Goal: Transaction & Acquisition: Purchase product/service

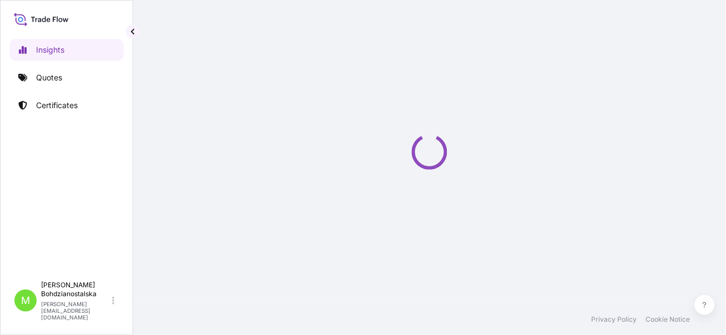
select select "2025"
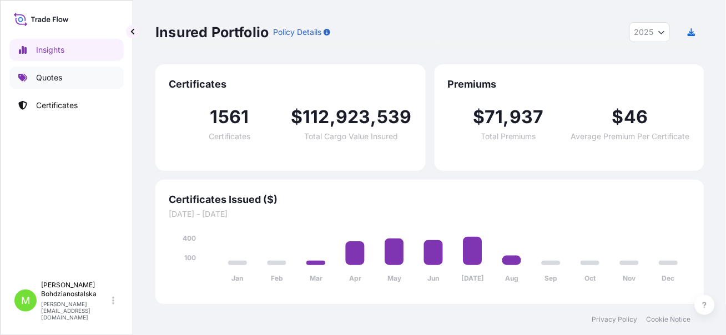
click at [43, 75] on p "Quotes" at bounding box center [49, 77] width 26 height 11
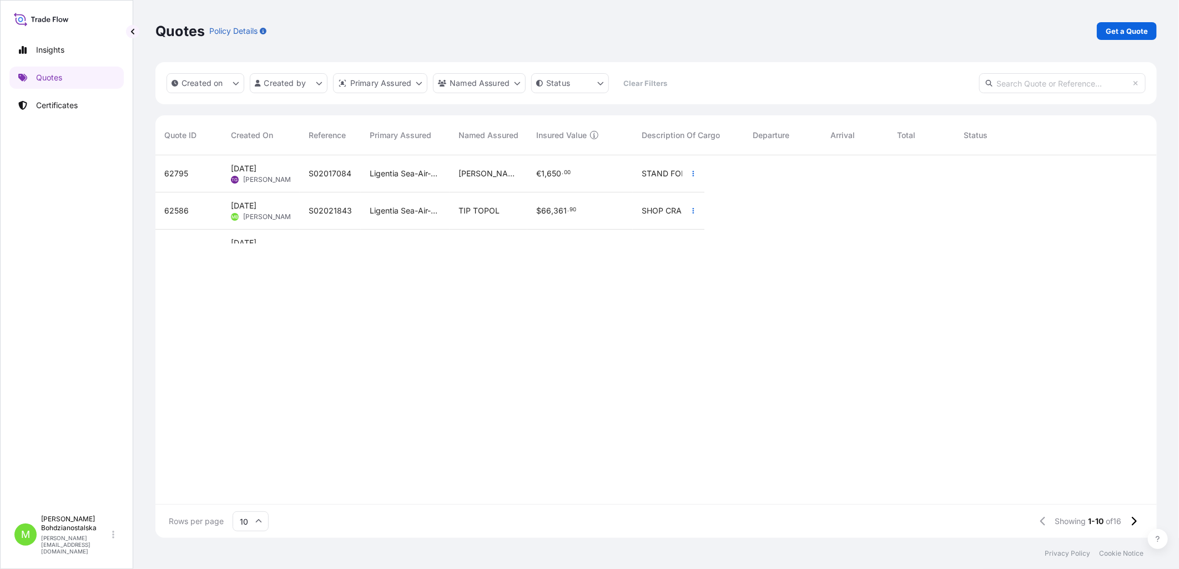
scroll to position [380, 992]
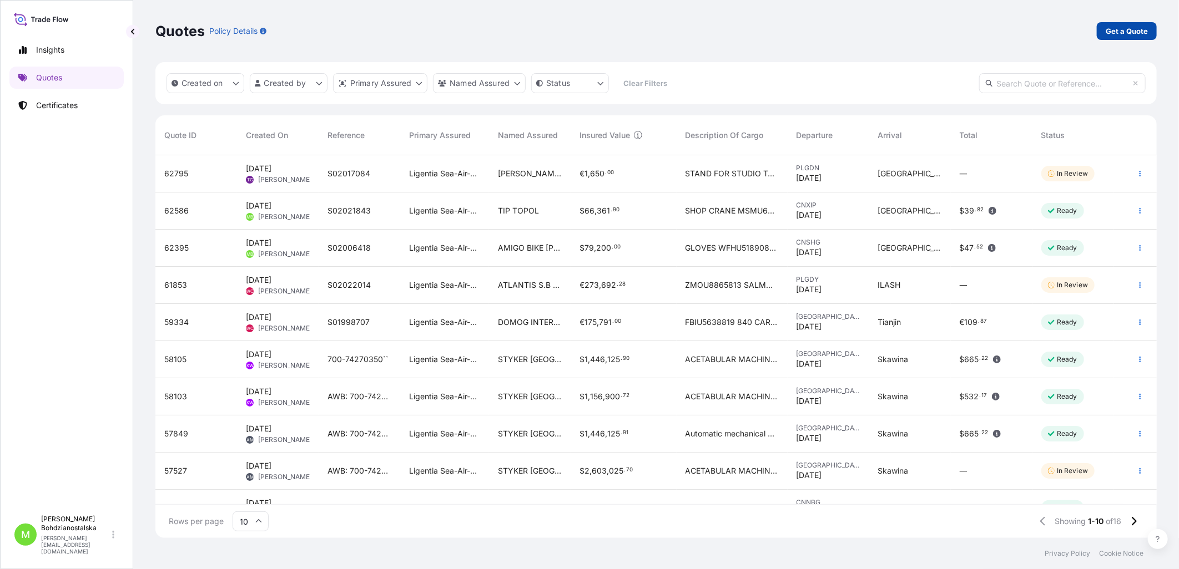
click at [725, 31] on p "Get a Quote" at bounding box center [1126, 31] width 42 height 11
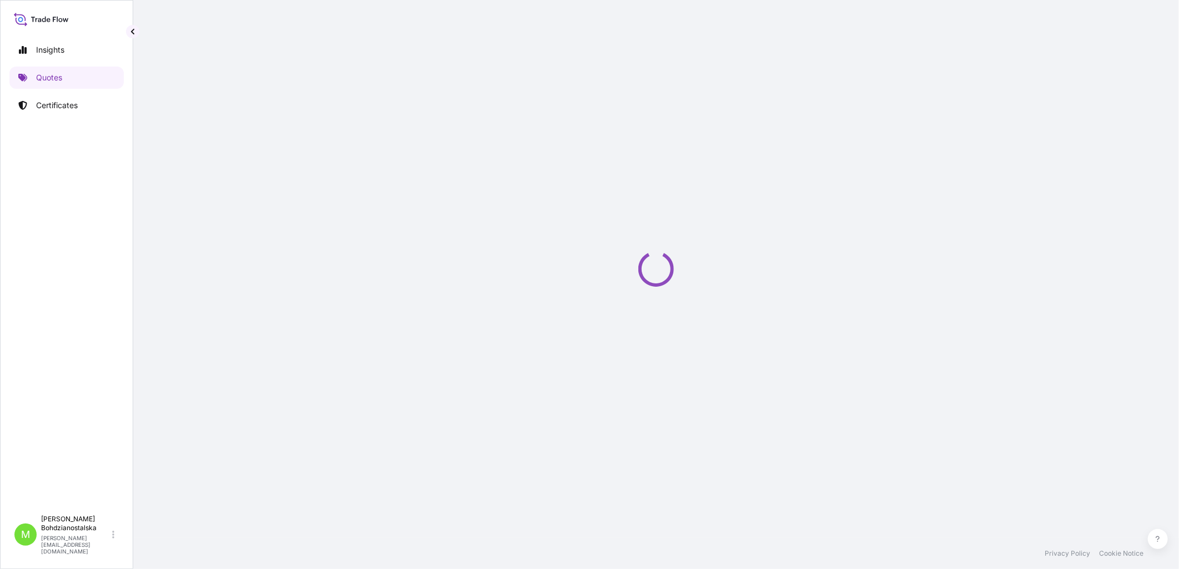
select select "Sea"
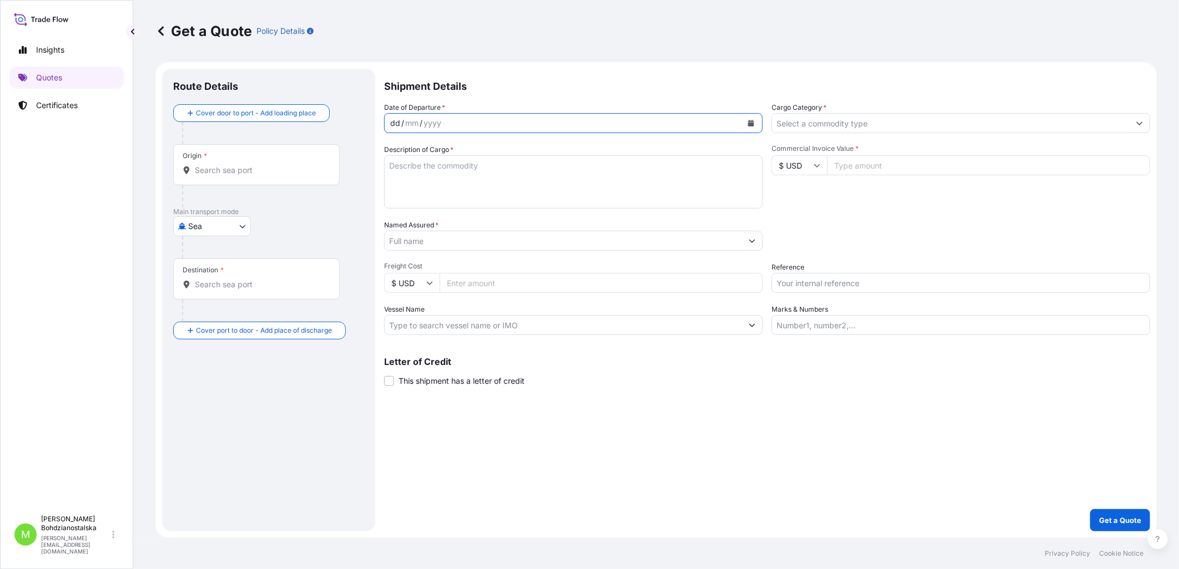
click at [395, 123] on div "dd" at bounding box center [395, 123] width 12 height 13
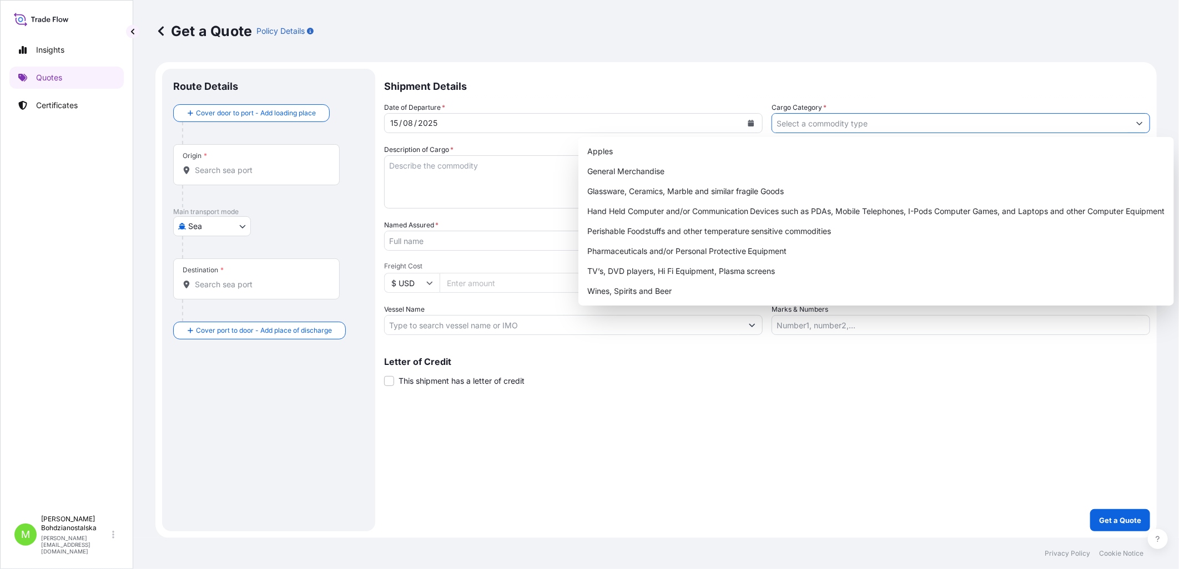
click at [725, 129] on input "Cargo Category *" at bounding box center [950, 123] width 357 height 20
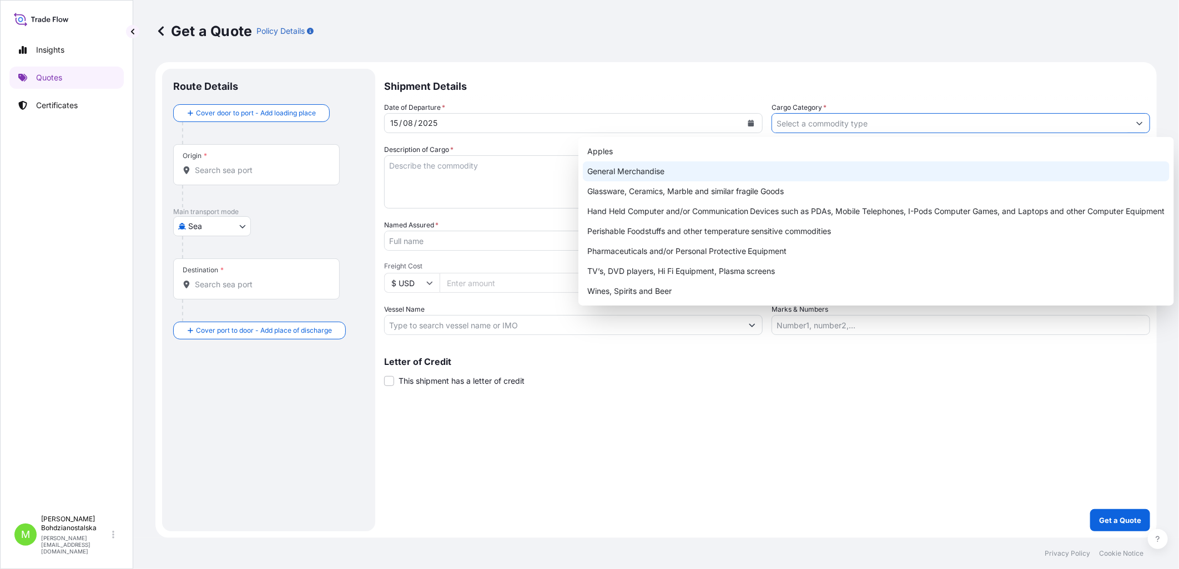
click at [646, 173] on div "General Merchandise" at bounding box center [876, 171] width 586 height 20
type input "General Merchandise"
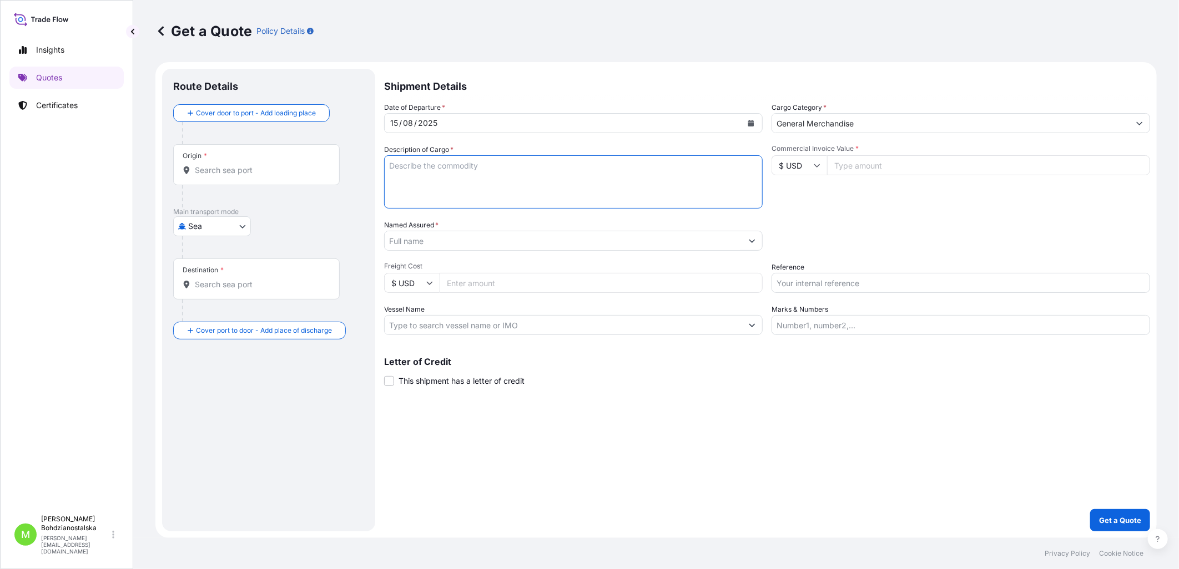
click at [479, 186] on textarea "Description of Cargo *" at bounding box center [573, 181] width 378 height 53
click at [725, 285] on input "Reference" at bounding box center [960, 283] width 378 height 20
paste input "S02006450"
type input "S02006450"
click at [429, 239] on input "Named Assured *" at bounding box center [563, 241] width 357 height 20
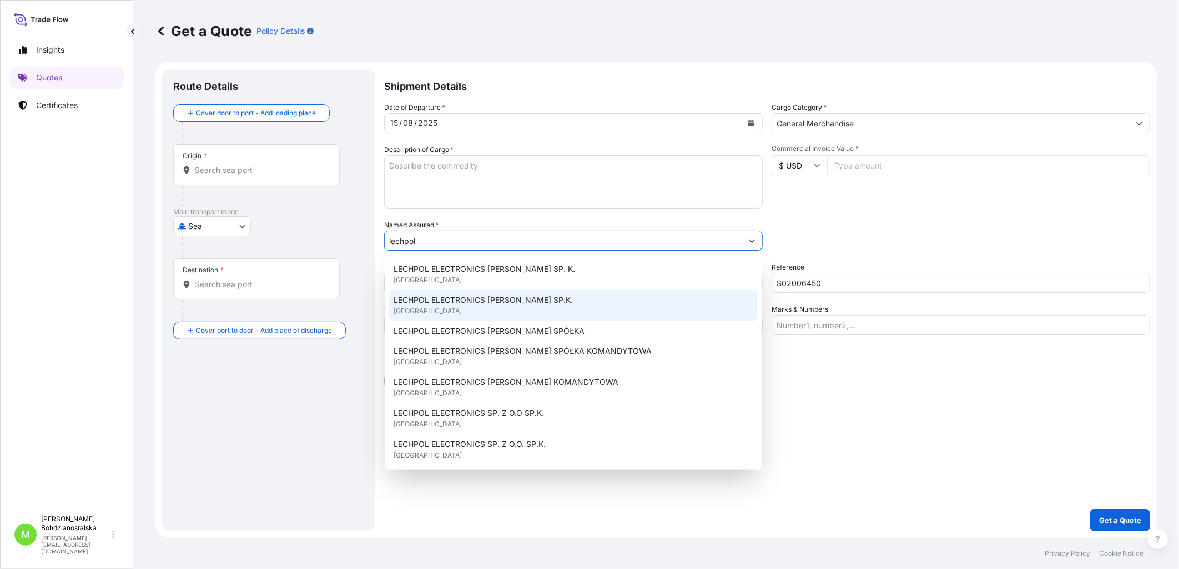
click at [501, 305] on span "LECHPOL ELECTRONICS [PERSON_NAME] SP.K." at bounding box center [482, 300] width 179 height 11
type input "LECHPOL ELECTRONICS [PERSON_NAME] SP.K."
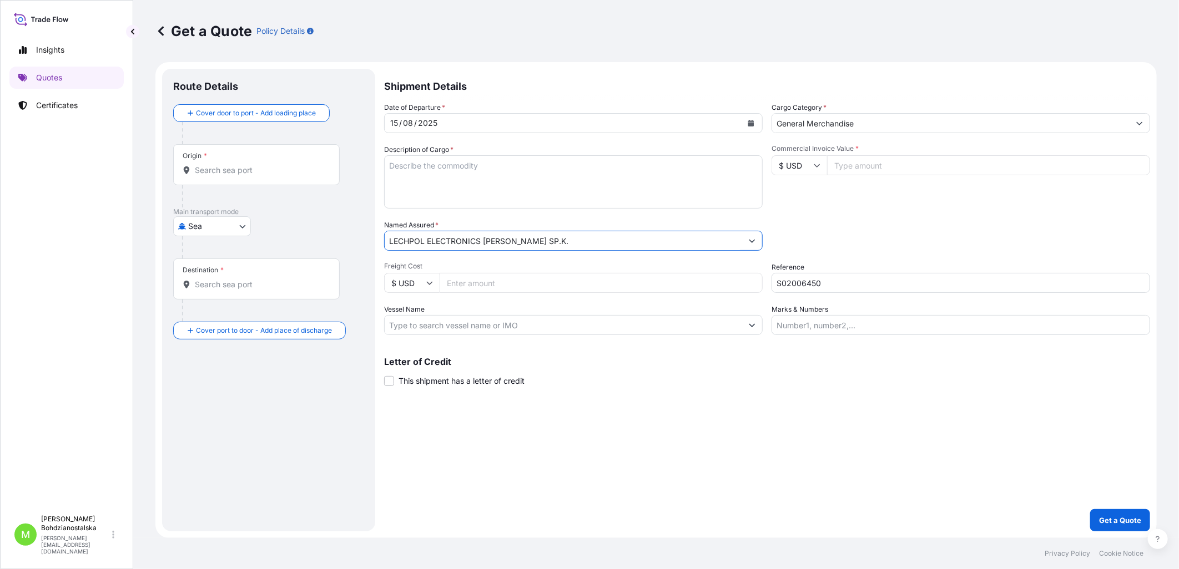
drag, startPoint x: 545, startPoint y: 234, endPoint x: 220, endPoint y: 239, distance: 325.2
click at [220, 239] on form "Route Details Cover door to port - Add loading place Place of loading Road / In…" at bounding box center [655, 300] width 1001 height 476
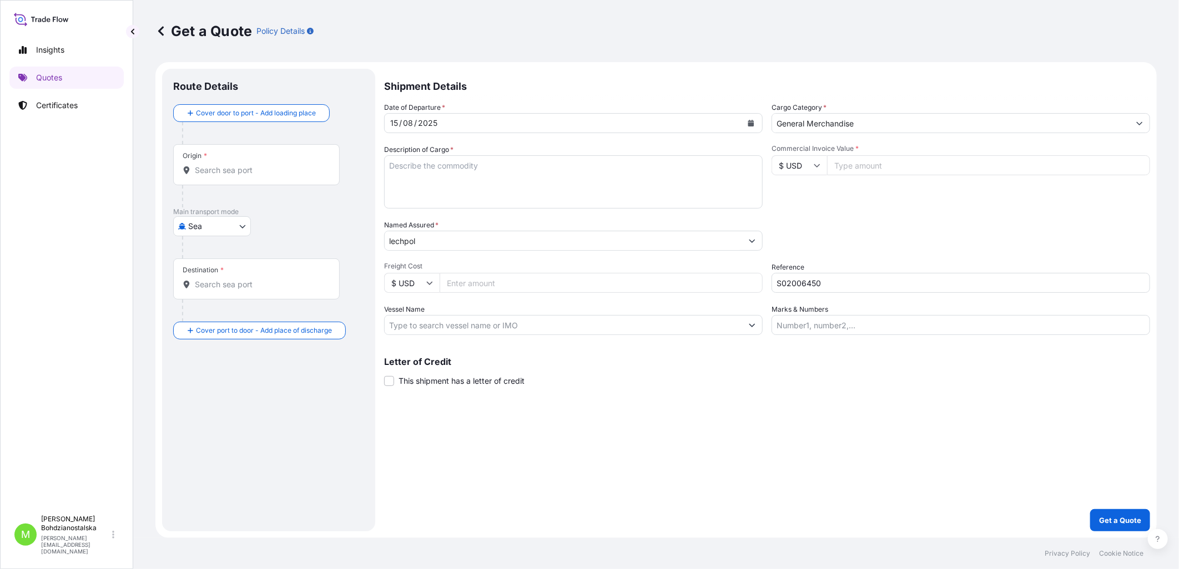
click at [519, 240] on input "lechpol" at bounding box center [563, 241] width 357 height 20
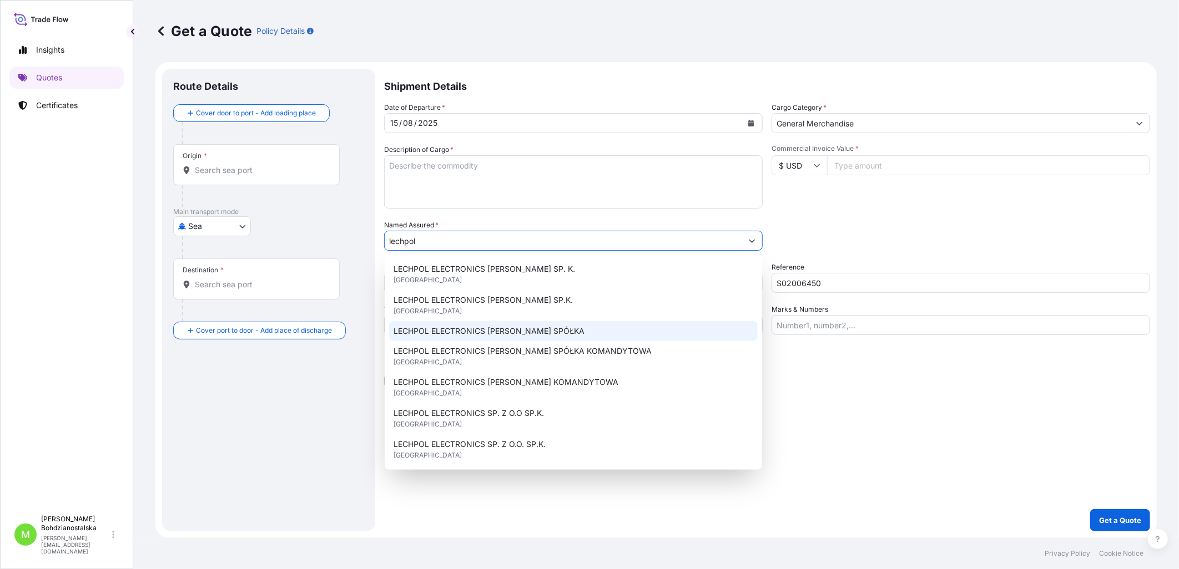
click at [559, 323] on div "LECHPOL ELECTRONICS [PERSON_NAME] SPÓŁKA" at bounding box center [573, 331] width 368 height 20
type input "LECHPOL ELECTRONICS [PERSON_NAME] SPÓŁKA"
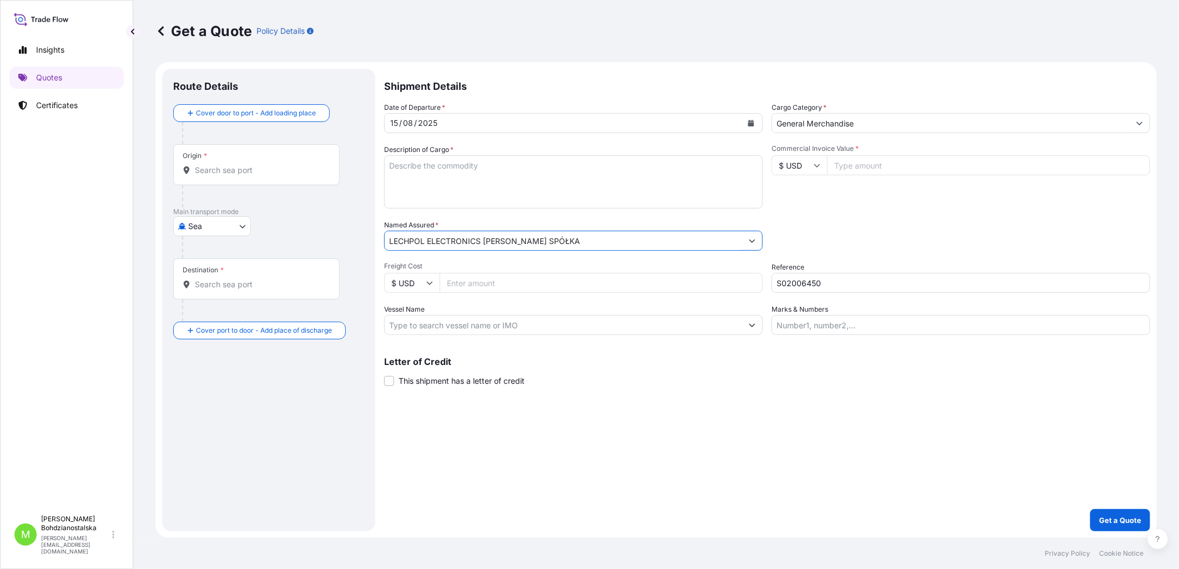
click at [271, 165] on input "Origin *" at bounding box center [260, 170] width 131 height 11
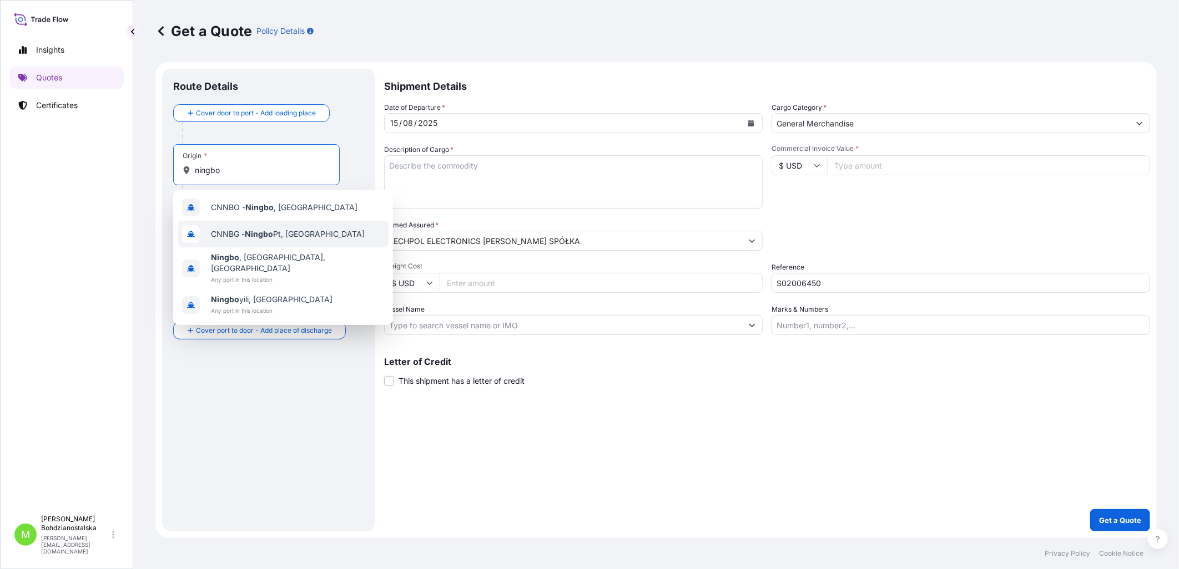
click at [291, 234] on span "CNNBG - Ningbo Pt, [GEOGRAPHIC_DATA]" at bounding box center [288, 234] width 154 height 11
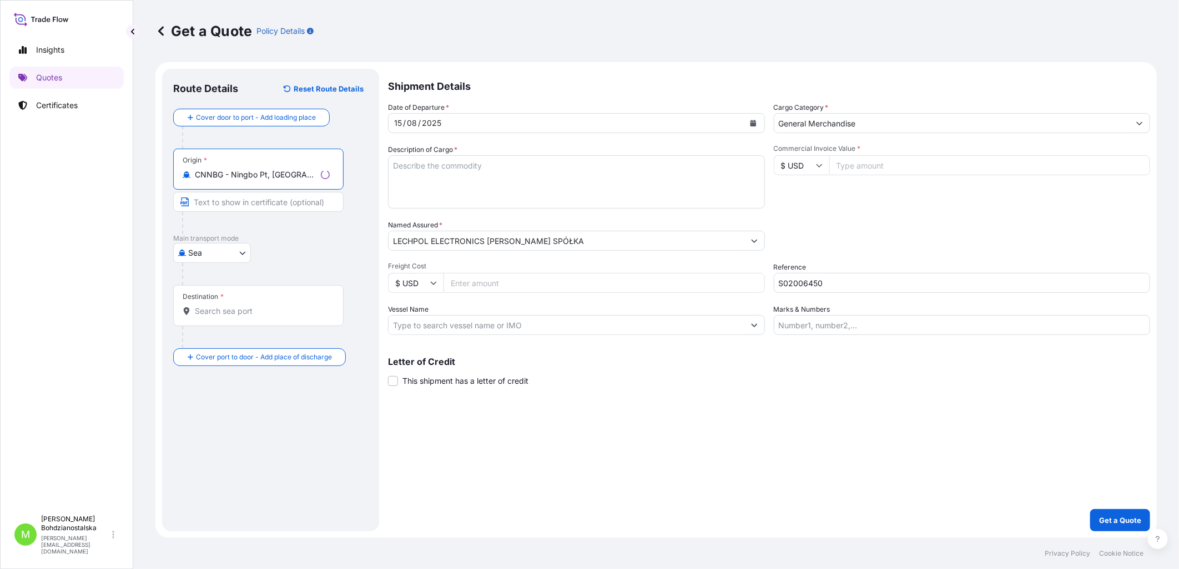
type input "CNNBG - Ningbo Pt, [GEOGRAPHIC_DATA]"
click at [224, 308] on input "Destination *" at bounding box center [262, 311] width 135 height 11
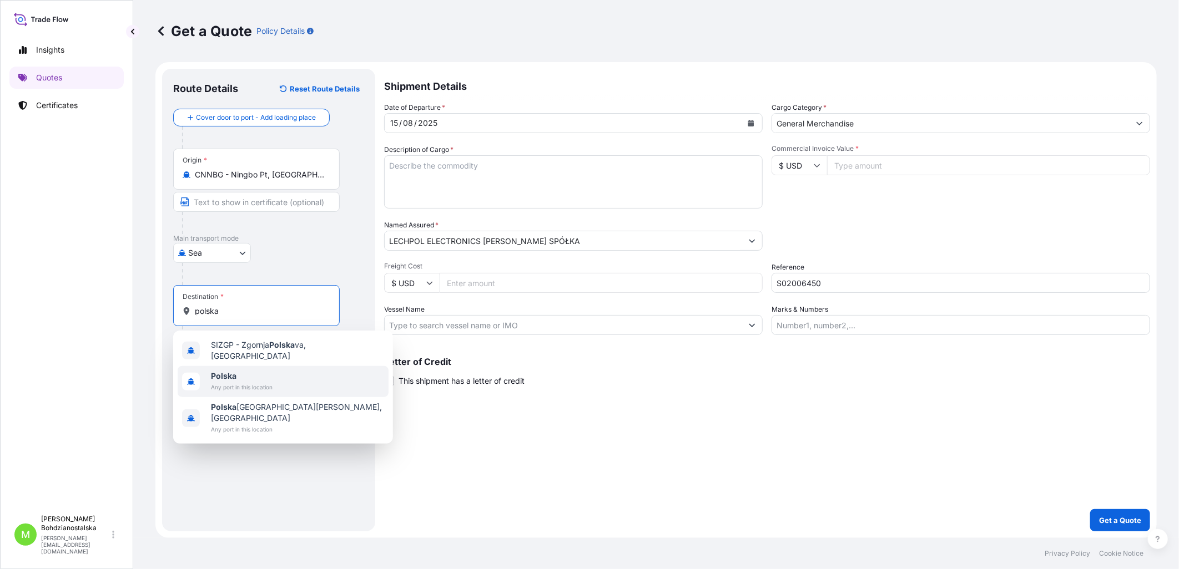
click at [275, 335] on div "Polska Any port in this location" at bounding box center [283, 381] width 211 height 31
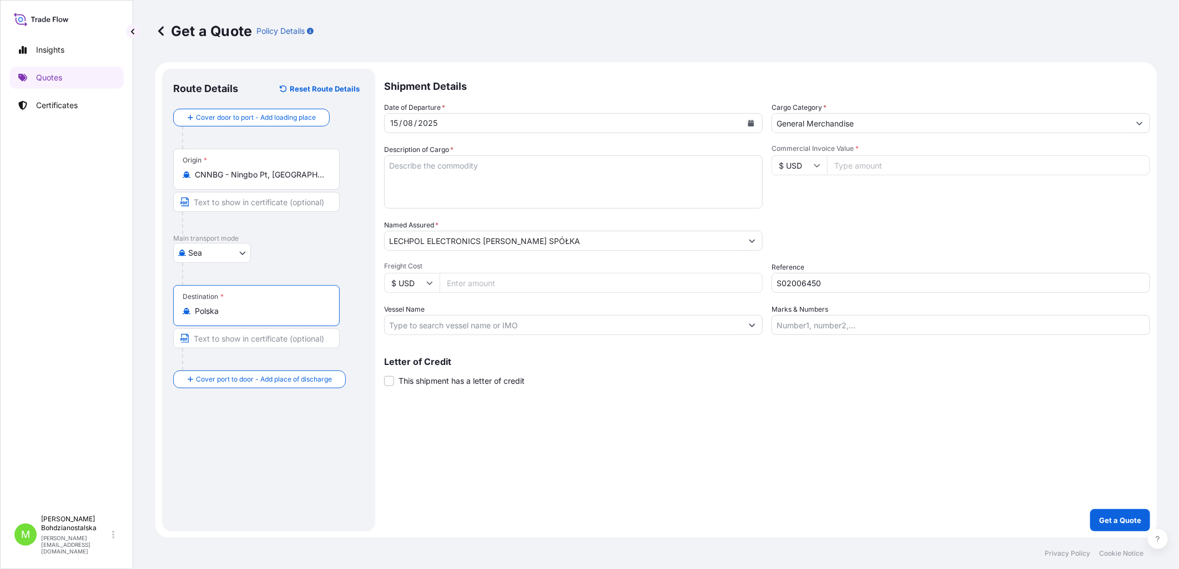
type input "Polska"
click at [461, 166] on textarea "Description of Cargo *" at bounding box center [573, 181] width 378 height 53
paste textarea "Led Flashlight"
click at [413, 191] on textarea "Led Flashlight" at bounding box center [573, 181] width 378 height 53
paste textarea "OOLU9997441"
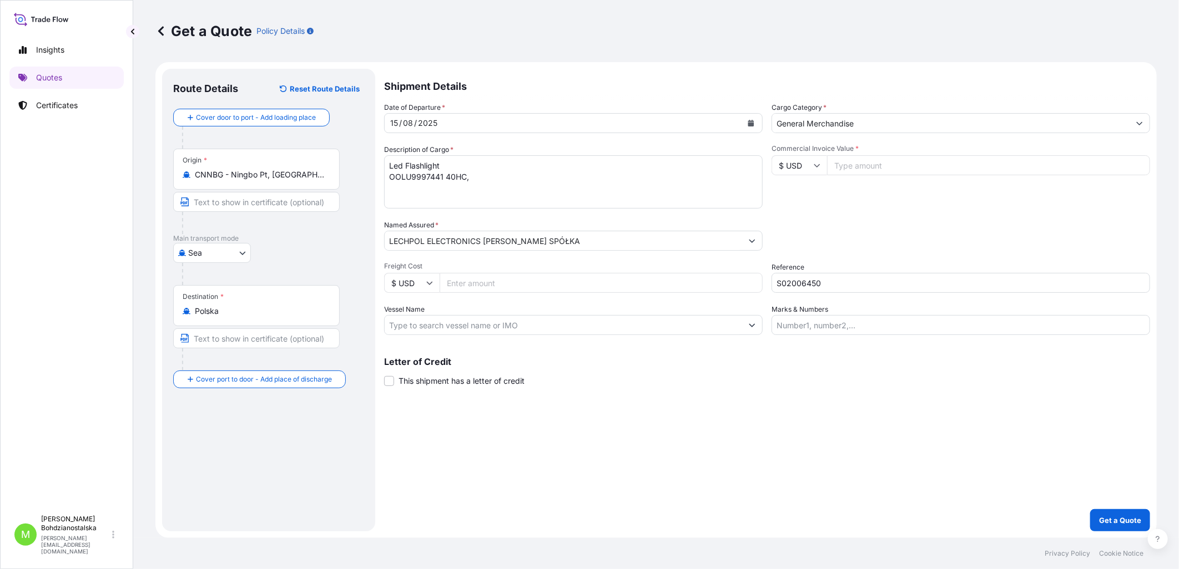
click at [498, 179] on textarea "Led Flashlight OOLU9997441 40HC," at bounding box center [573, 181] width 378 height 53
paste textarea "1 808,500"
type textarea "Led Flashlight OOLU9997441 40HC, 1 808,500 KGS, 7,310 M3, 107 CTN"
click at [725, 163] on input "Commercial Invoice Value *" at bounding box center [988, 165] width 323 height 20
paste input "25282.30"
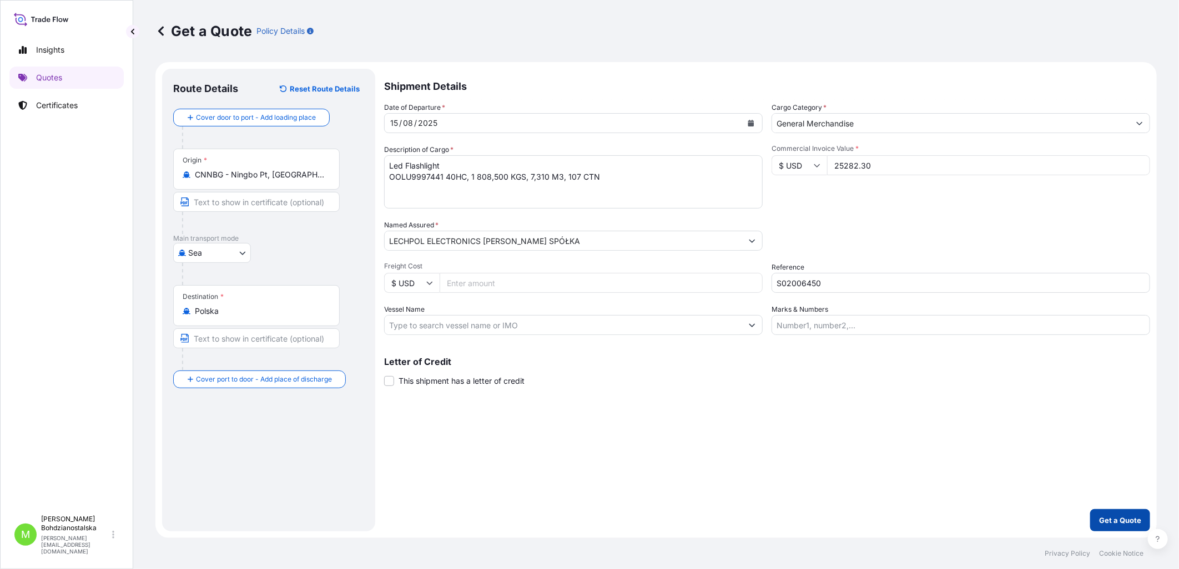
type input "25282.30"
click at [725, 335] on p "Get a Quote" at bounding box center [1120, 520] width 42 height 11
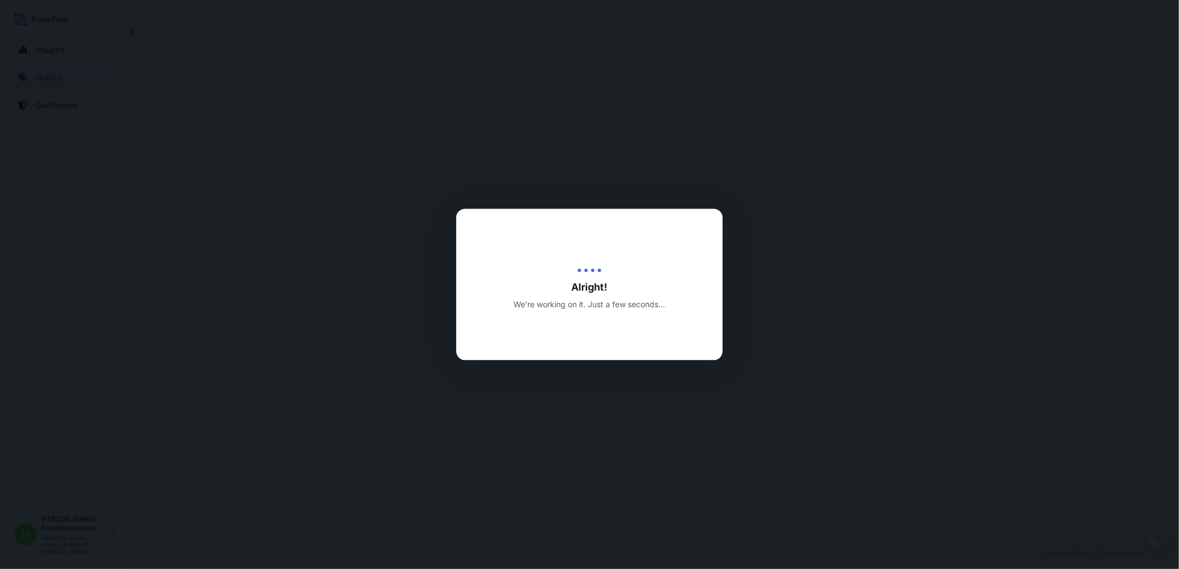
select select "Sea"
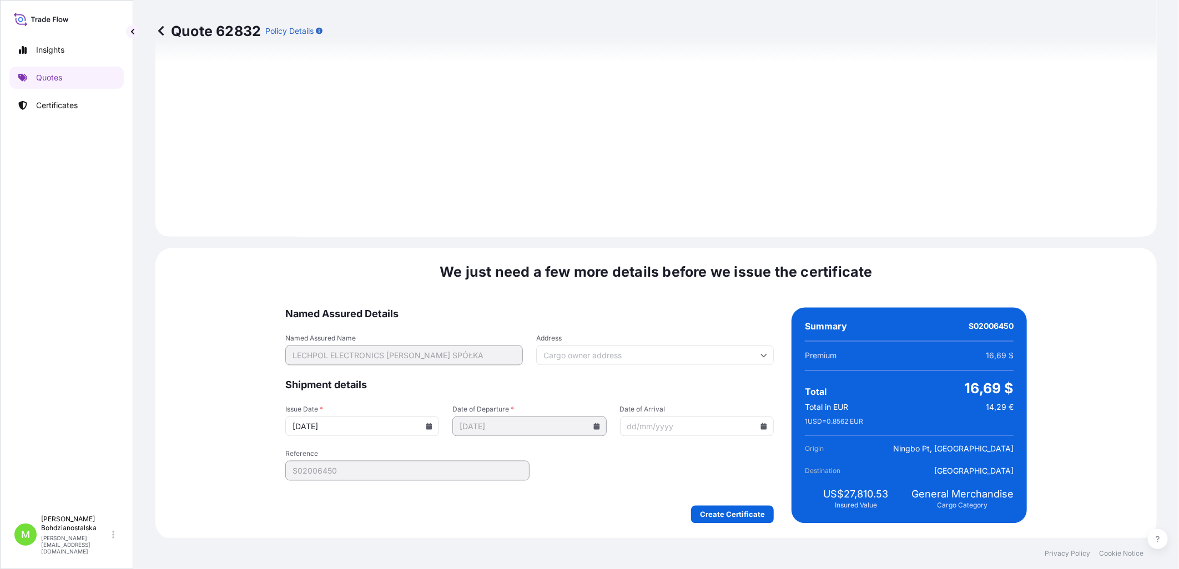
scroll to position [1124, 0]
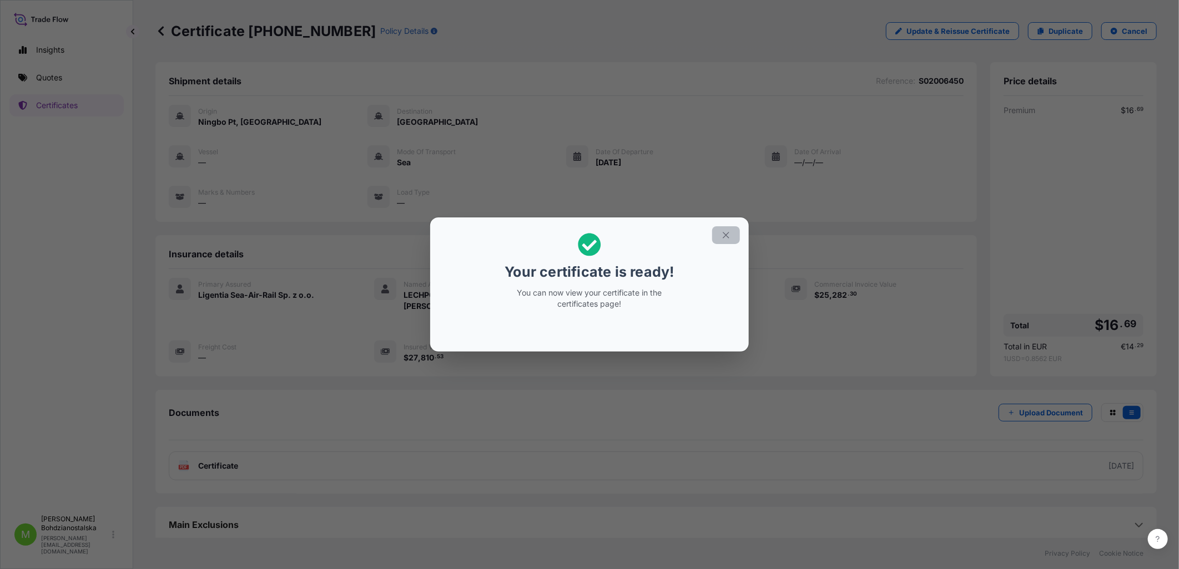
click at [725, 230] on button "button" at bounding box center [726, 235] width 28 height 18
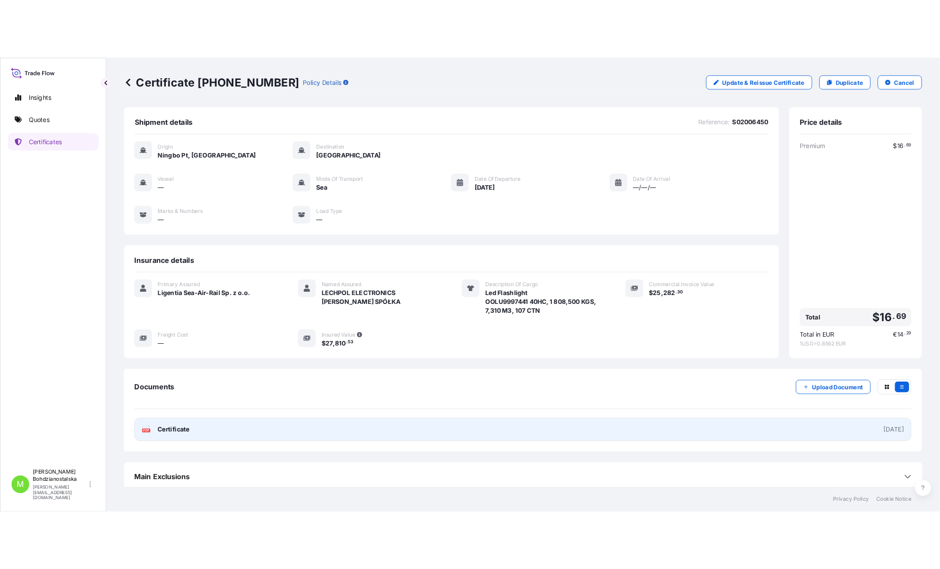
scroll to position [6, 0]
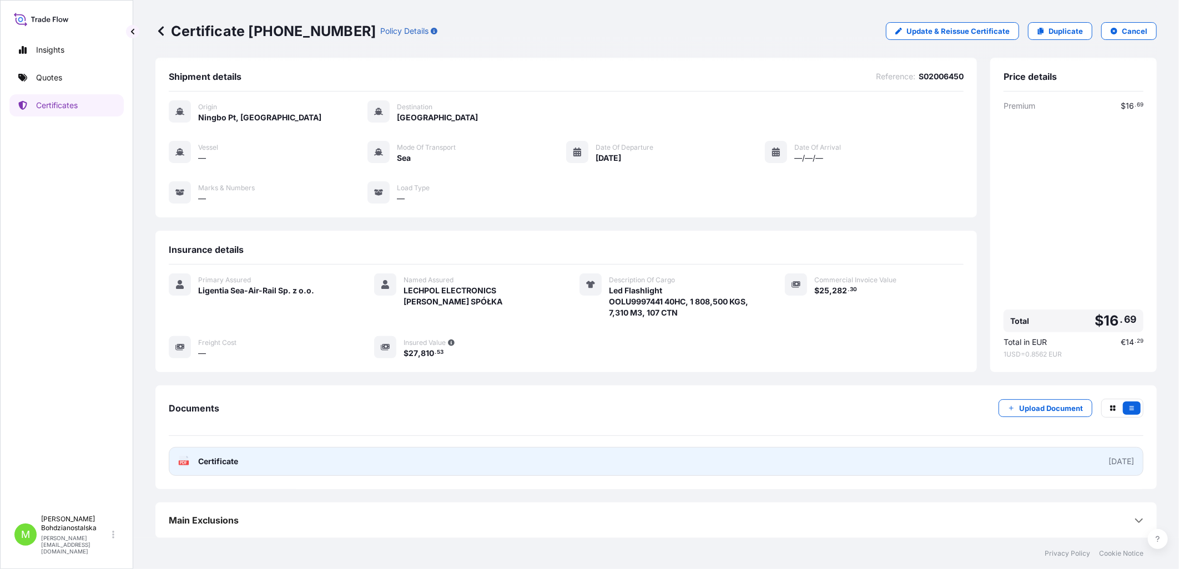
click at [274, 335] on link "PDF Certificate [DATE]" at bounding box center [656, 461] width 974 height 29
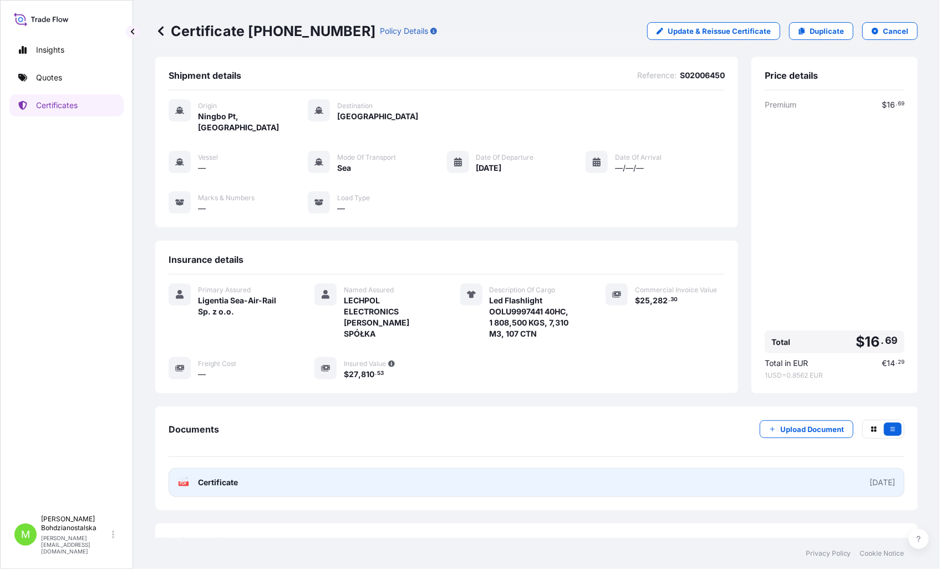
scroll to position [17, 0]
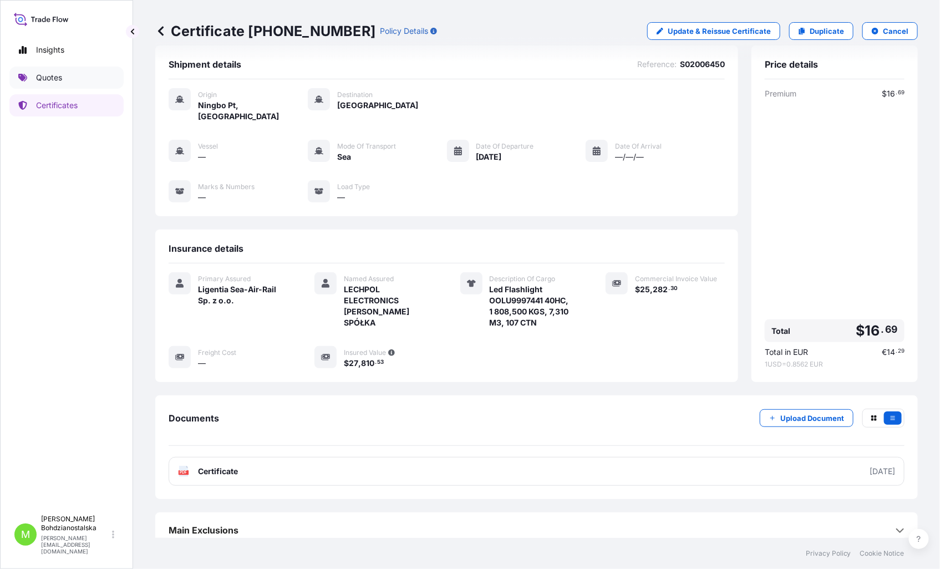
click at [52, 78] on p "Quotes" at bounding box center [49, 77] width 26 height 11
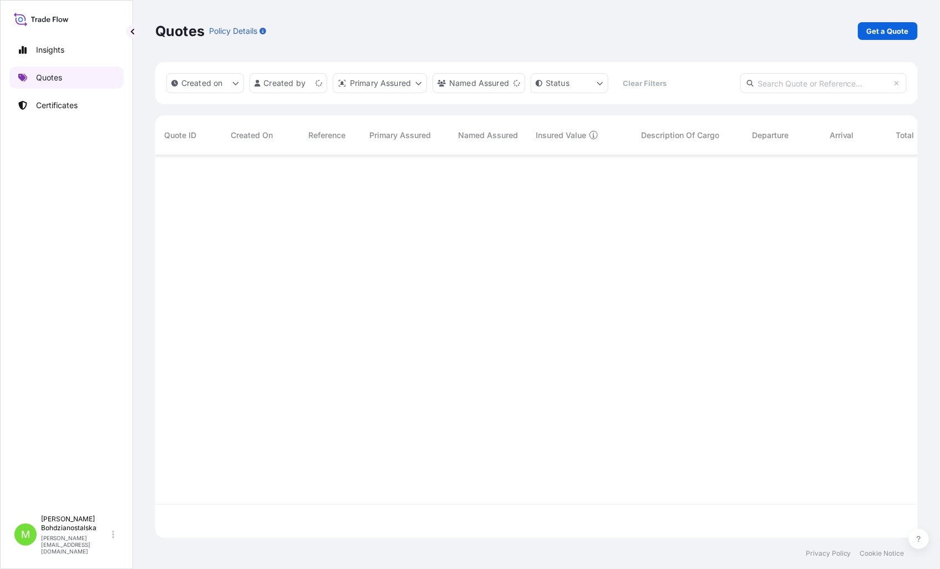
scroll to position [380, 753]
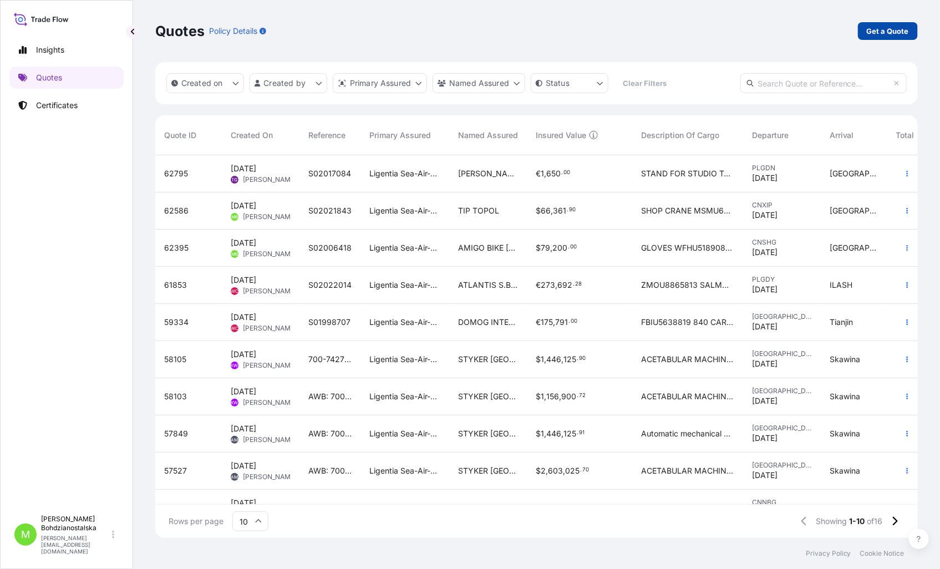
click at [725, 31] on p "Get a Quote" at bounding box center [888, 31] width 42 height 11
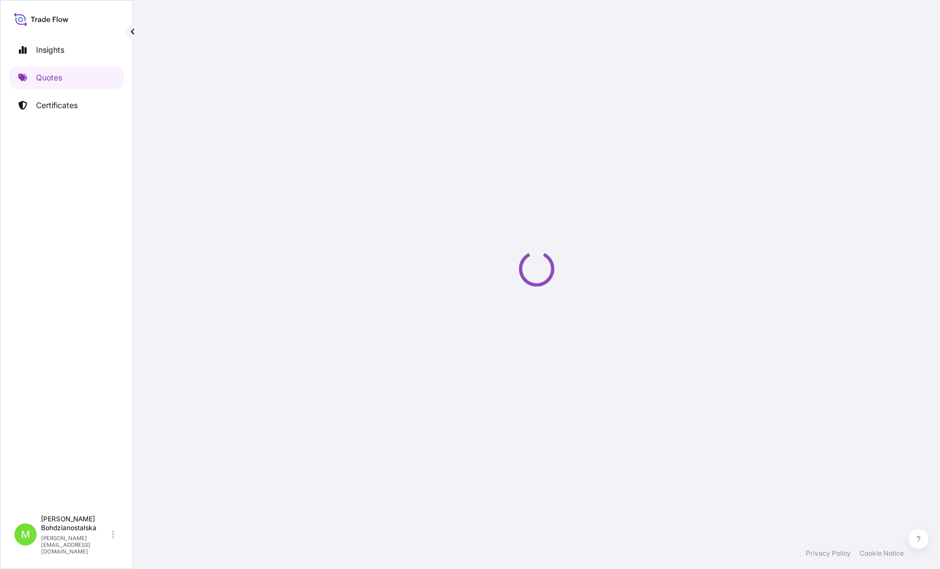
select select "Sea"
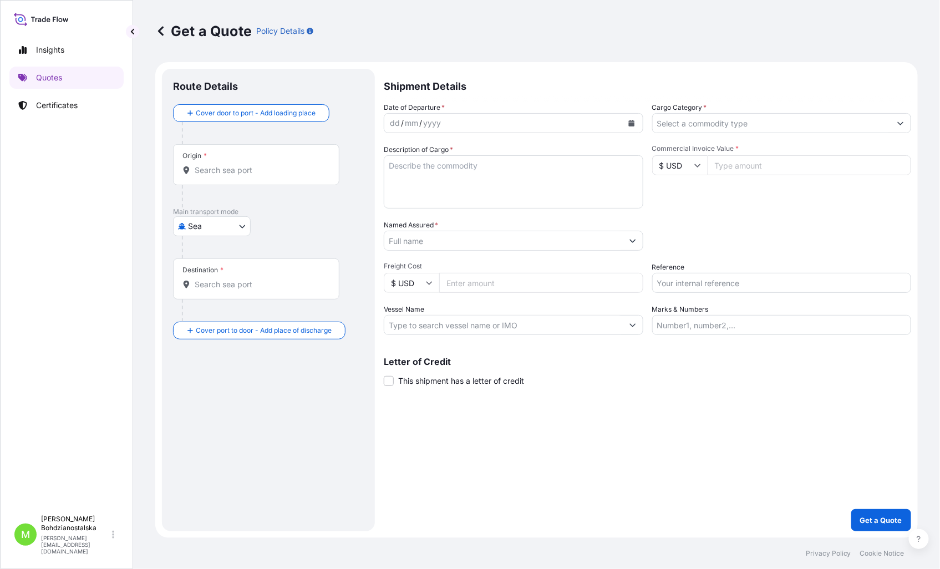
click at [673, 282] on input "Reference" at bounding box center [783, 283] width 260 height 20
paste input "S02009880"
type input "S02009880"
click at [108, 320] on div "Insights Quotes Certificates" at bounding box center [66, 269] width 114 height 481
click at [220, 163] on div "Origin *" at bounding box center [256, 164] width 166 height 41
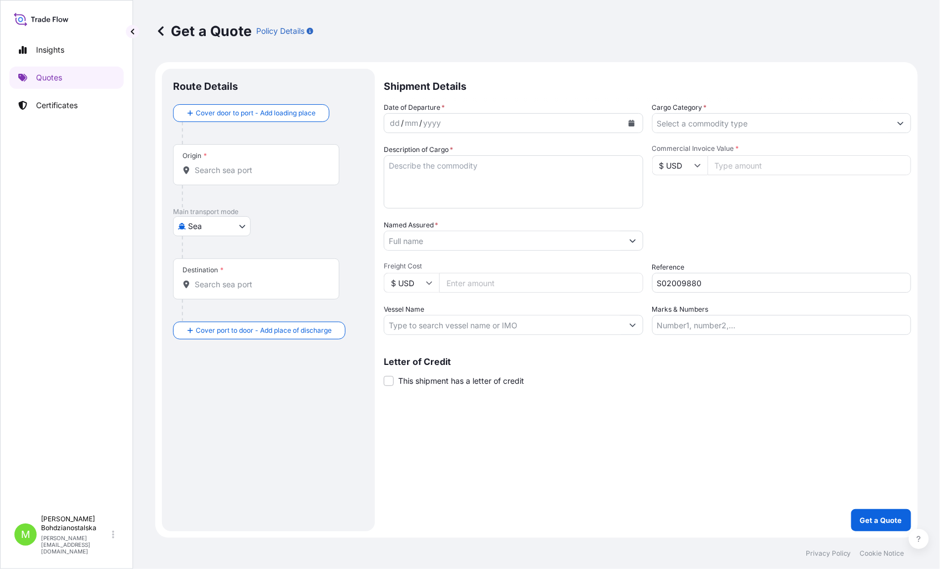
click at [220, 165] on input "Origin *" at bounding box center [260, 170] width 131 height 11
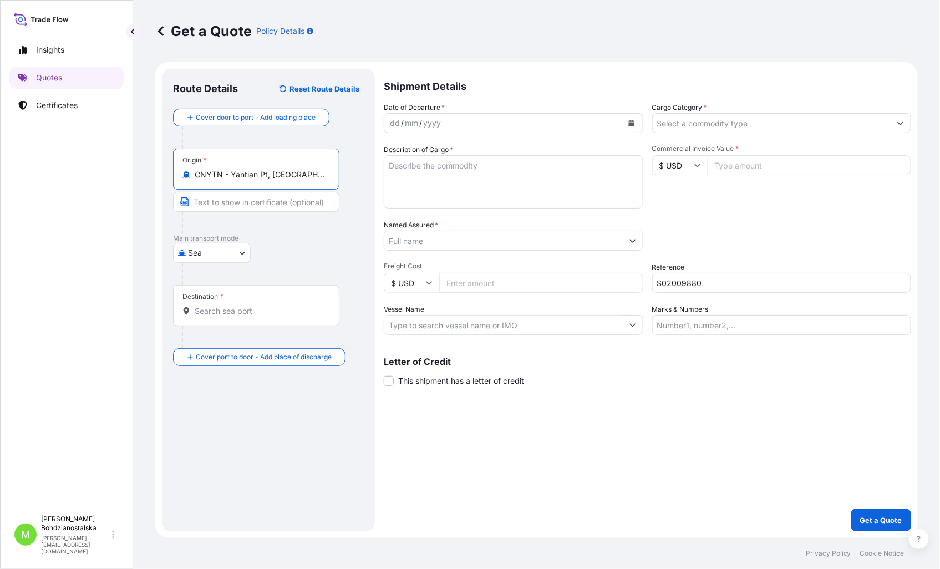
type input "CNYTN - Yantian Pt, [GEOGRAPHIC_DATA]"
click at [239, 322] on div "Destination *" at bounding box center [256, 305] width 166 height 41
click at [239, 317] on input "Destination *" at bounding box center [260, 311] width 131 height 11
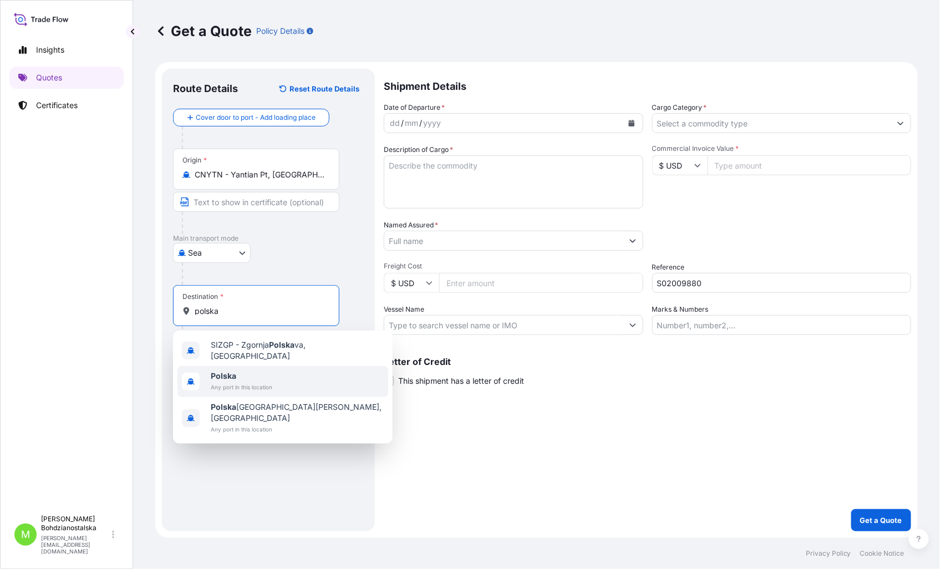
click at [291, 335] on div "Polska Any port in this location" at bounding box center [283, 381] width 211 height 31
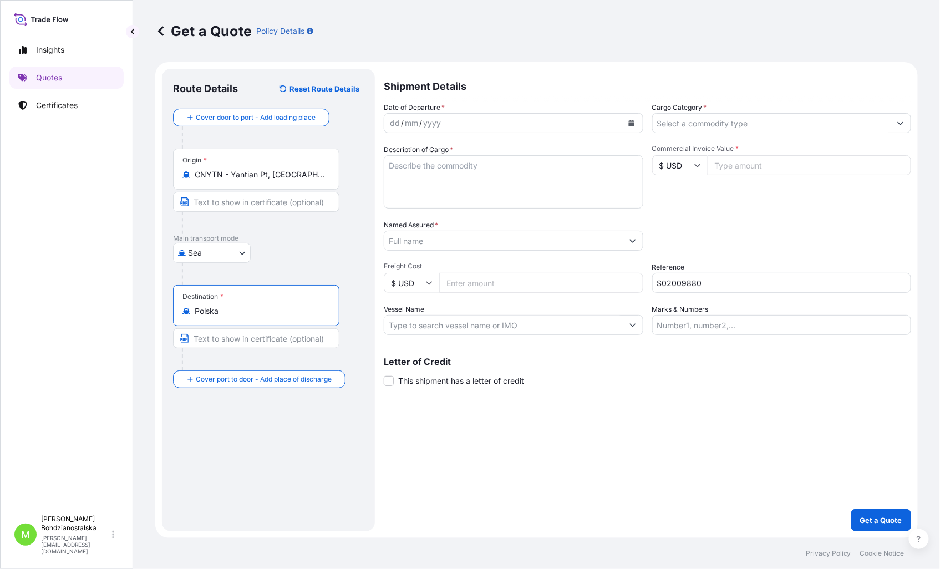
type input "Polska"
click at [398, 126] on div "dd" at bounding box center [395, 123] width 12 height 13
click at [725, 112] on div "Cargo Category *" at bounding box center [783, 117] width 260 height 31
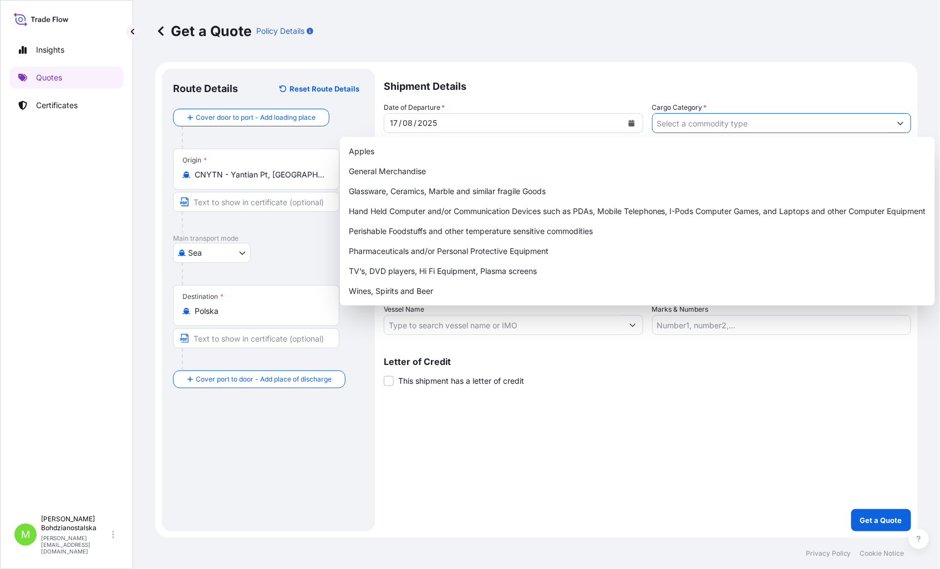
click at [725, 124] on input "Cargo Category *" at bounding box center [772, 123] width 239 height 20
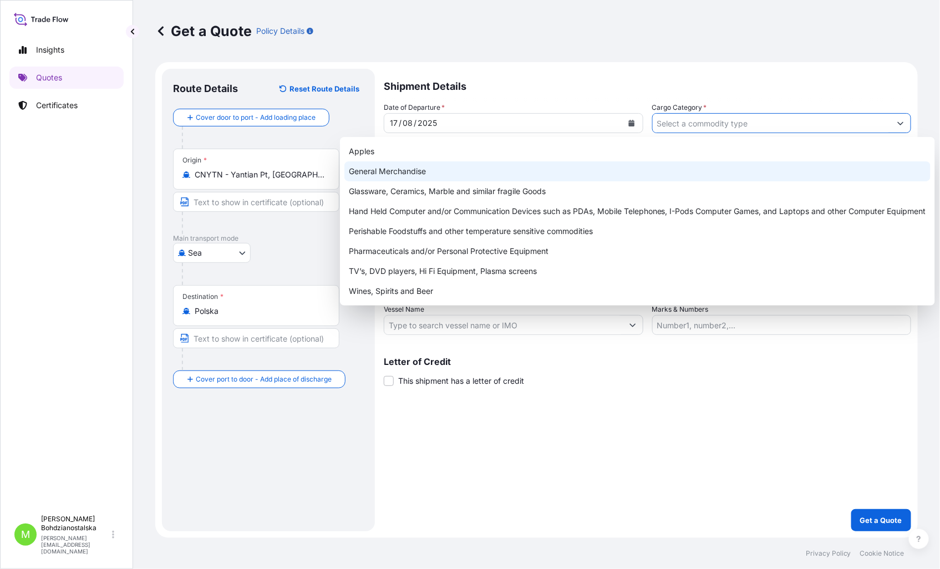
click at [484, 169] on div "General Merchandise" at bounding box center [638, 171] width 586 height 20
type input "General Merchandise"
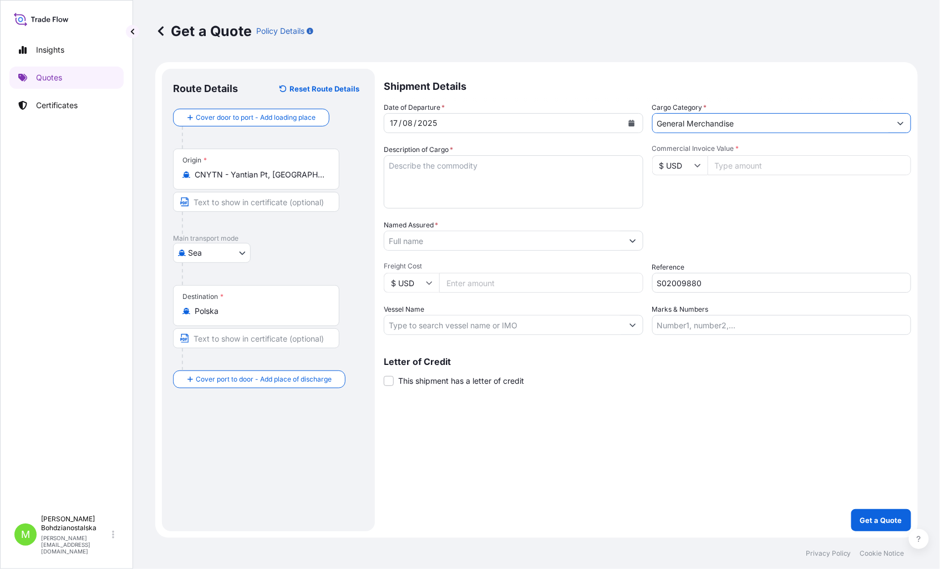
click at [476, 171] on textarea "Description of Cargo *" at bounding box center [514, 181] width 260 height 53
click at [423, 165] on textarea "Description of Cargo *" at bounding box center [514, 181] width 260 height 53
paste textarea "KM0818.1 Internet radio"
type textarea "KM0818.1 Internet radio"
click at [725, 166] on input "Commercial Invoice Value *" at bounding box center [810, 165] width 204 height 20
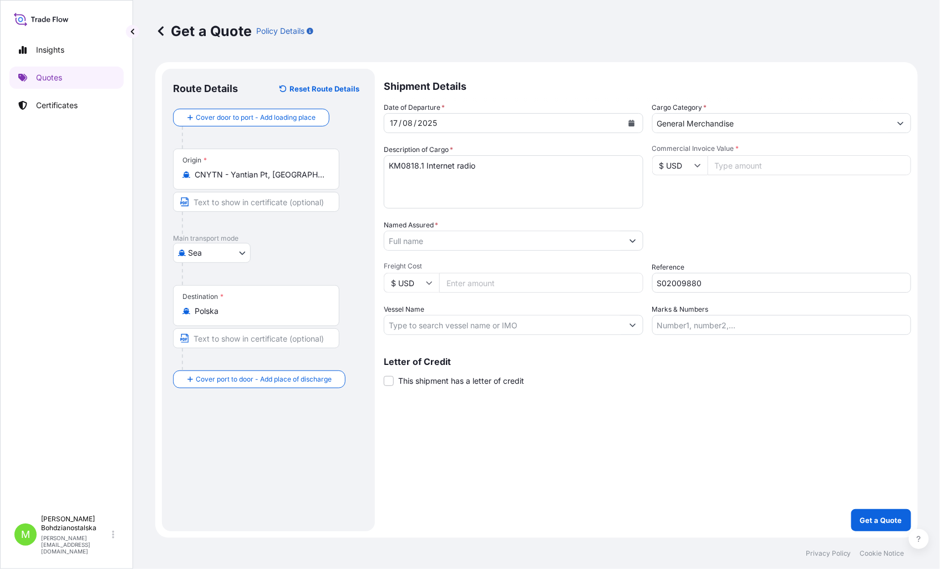
paste input "81250"
type input "81250.00"
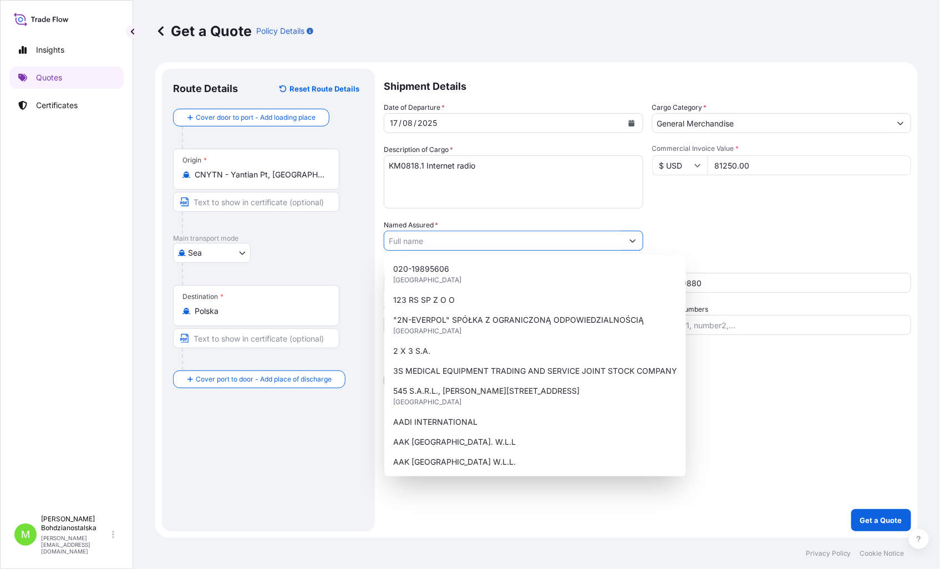
click at [405, 241] on input "Named Assured *" at bounding box center [504, 241] width 239 height 20
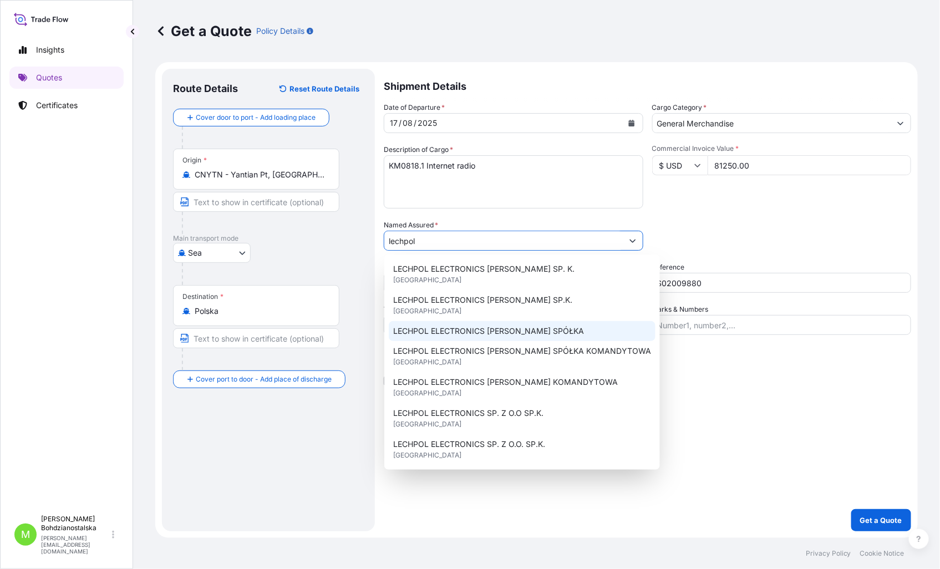
click at [527, 330] on span "LECHPOL ELECTRONICS [PERSON_NAME] SPÓŁKA" at bounding box center [488, 331] width 191 height 11
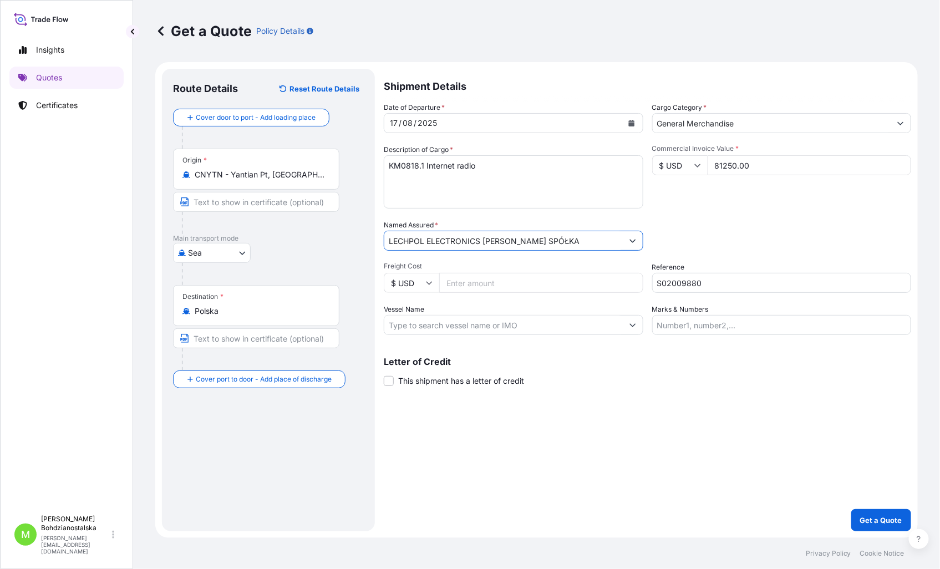
type input "LECHPOL ELECTRONICS [PERSON_NAME] SPÓŁKA"
click at [492, 173] on textarea "KM0818.1 Internet radio" at bounding box center [514, 181] width 260 height 53
paste textarea "2 376,900"
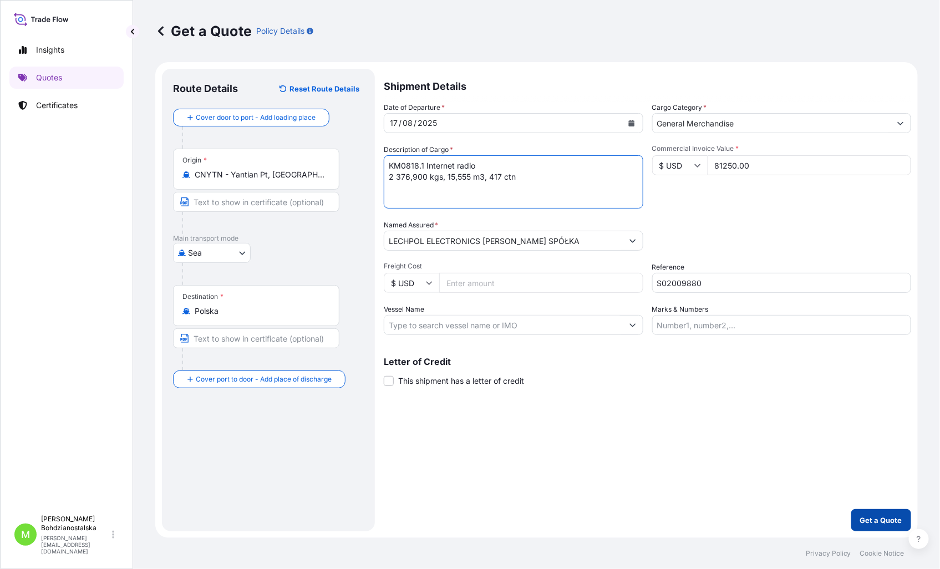
type textarea "KM0818.1 Internet radio 2 376,900 kgs, 15,555 m3, 417 ctn"
click at [725, 335] on p "Get a Quote" at bounding box center [882, 520] width 42 height 11
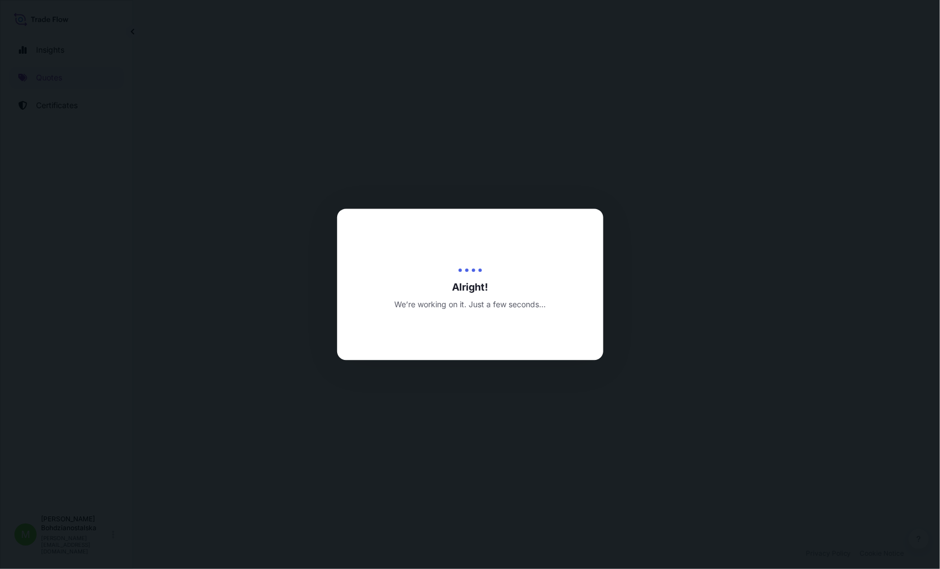
select select "Sea"
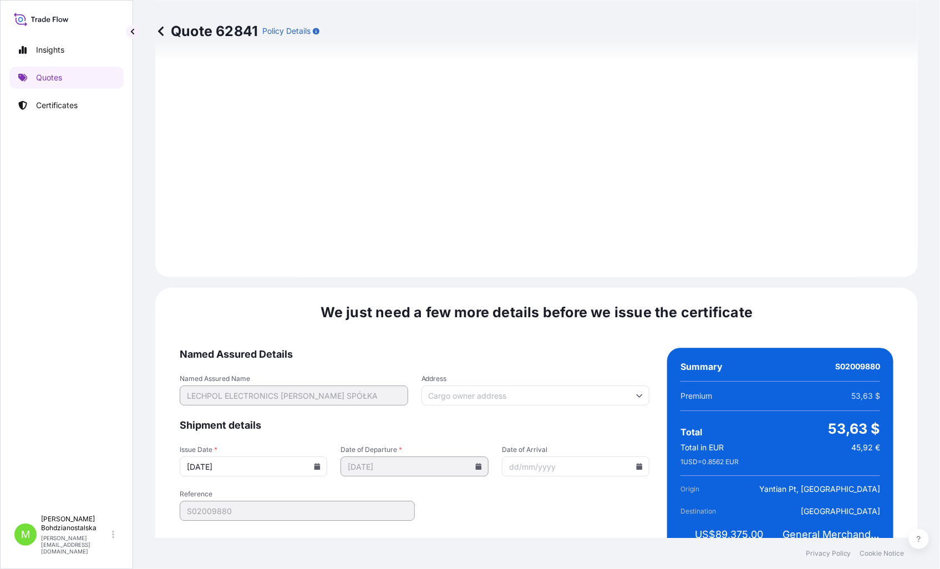
scroll to position [1124, 0]
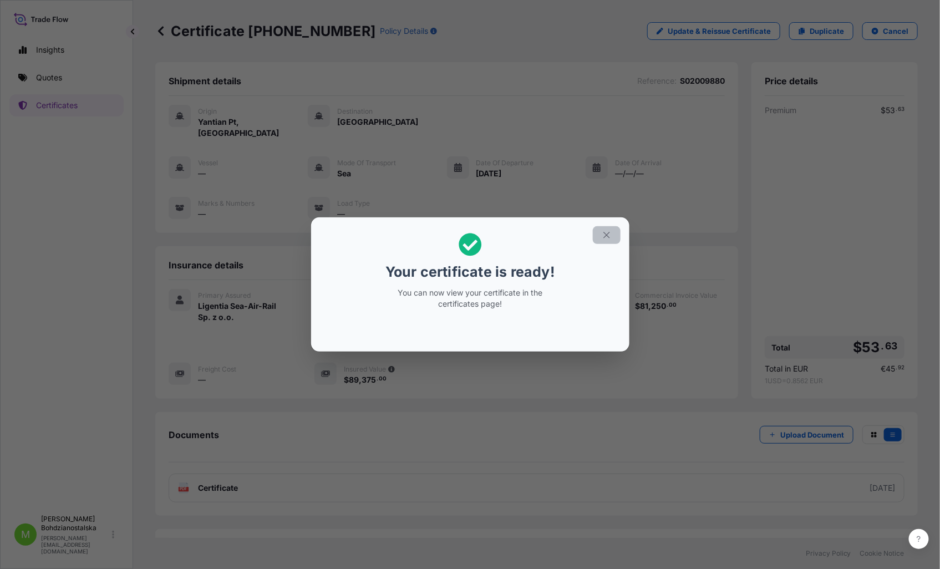
click at [603, 236] on icon "button" at bounding box center [607, 235] width 10 height 10
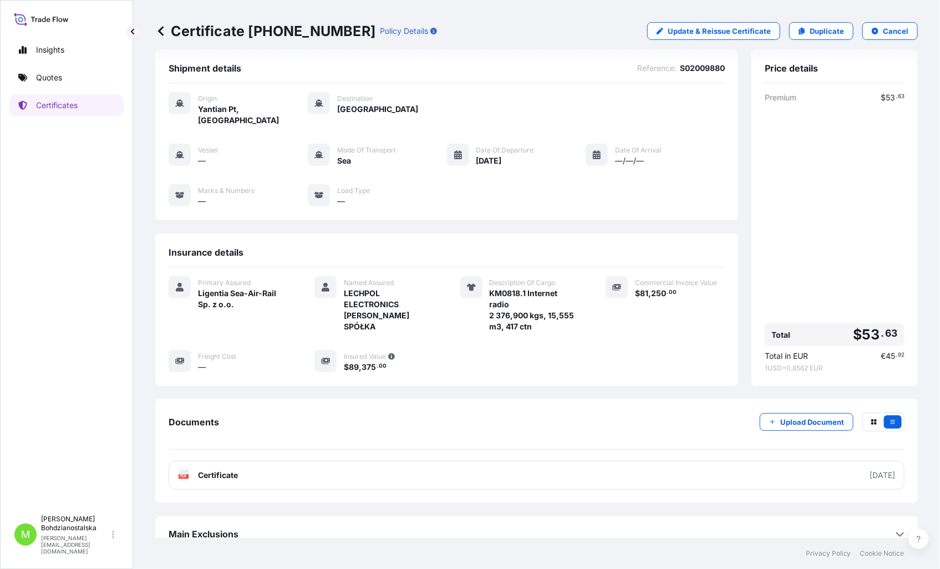
scroll to position [17, 0]
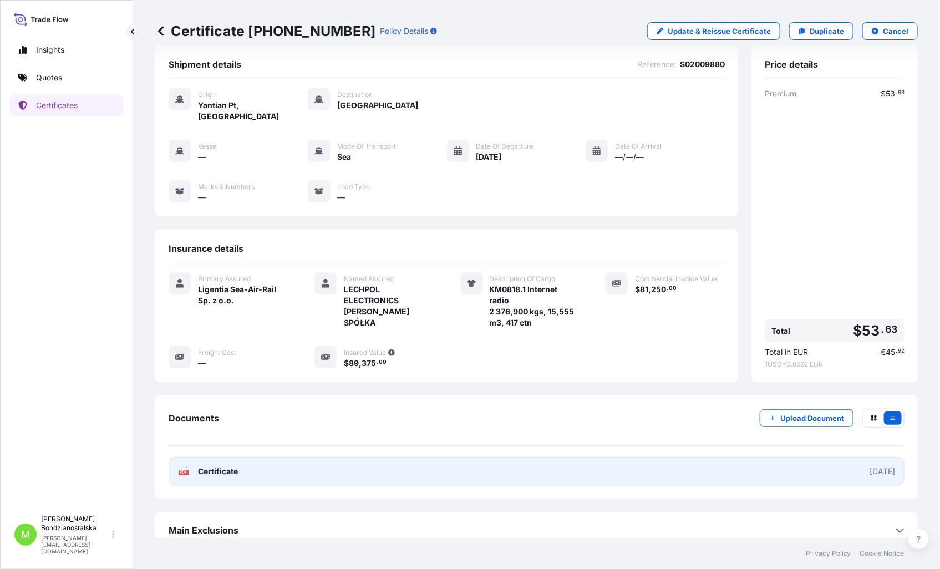
click at [370, 335] on link "PDF Certificate [DATE]" at bounding box center [537, 471] width 736 height 29
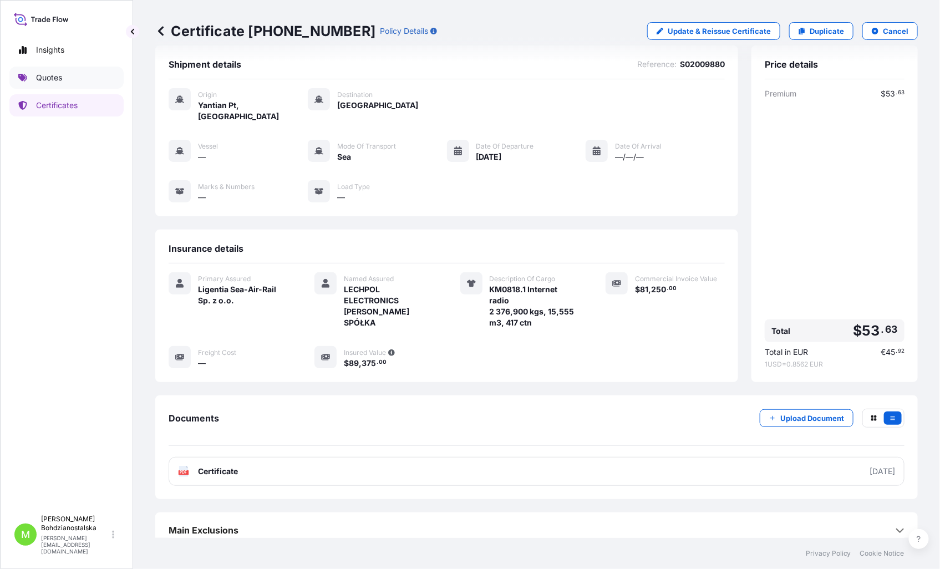
click at [60, 79] on p "Quotes" at bounding box center [49, 77] width 26 height 11
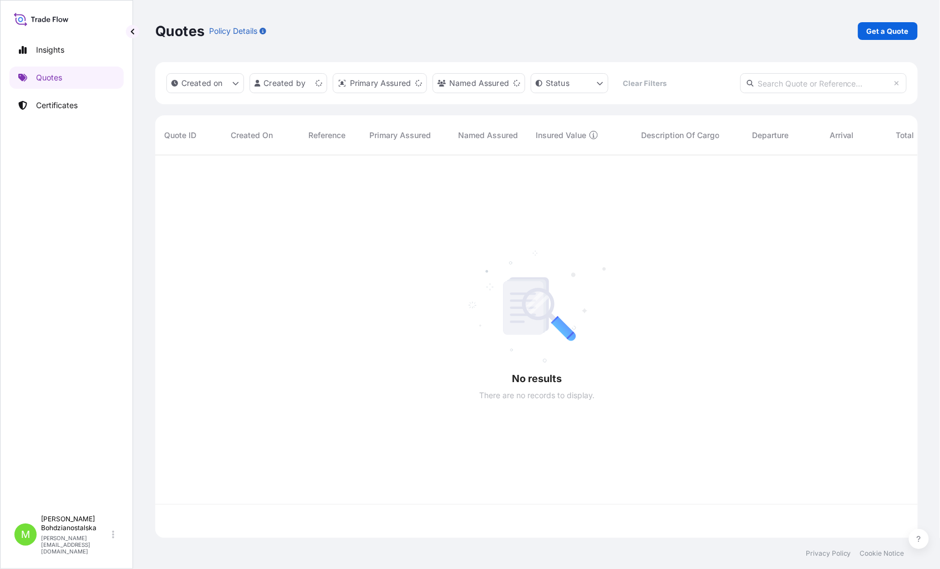
scroll to position [380, 753]
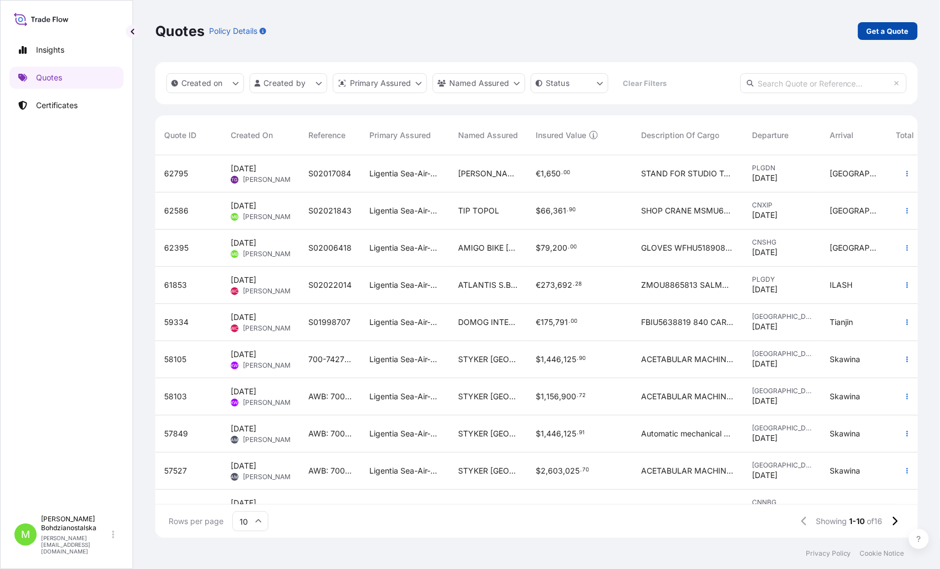
click at [725, 30] on p "Get a Quote" at bounding box center [888, 31] width 42 height 11
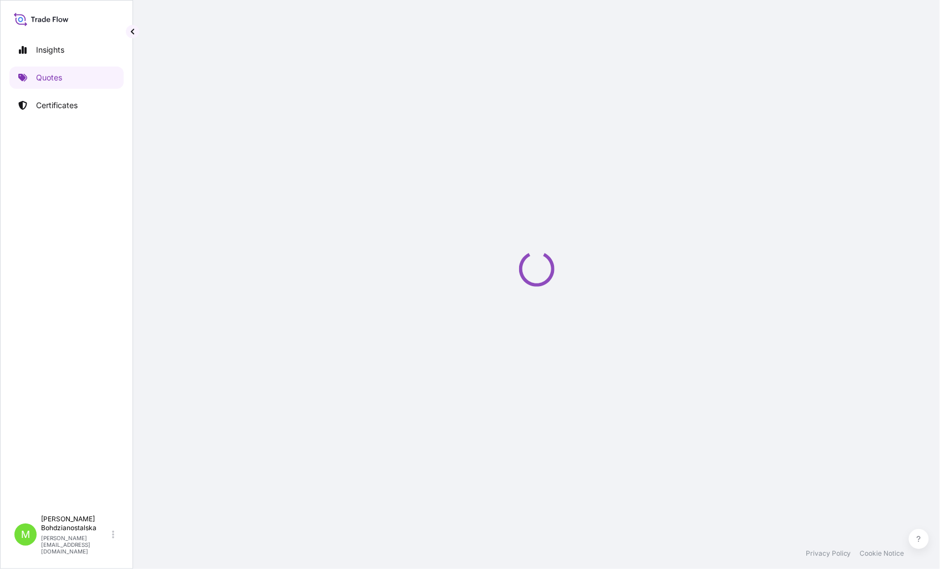
select select "Sea"
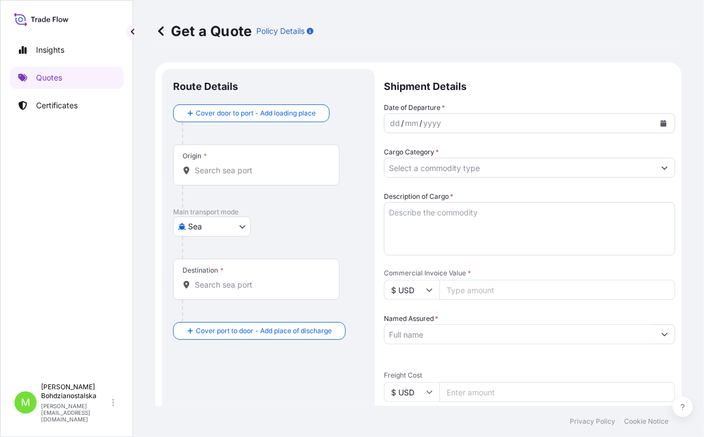
click at [31, 117] on div "Insights Quotes Certificates" at bounding box center [66, 203] width 114 height 348
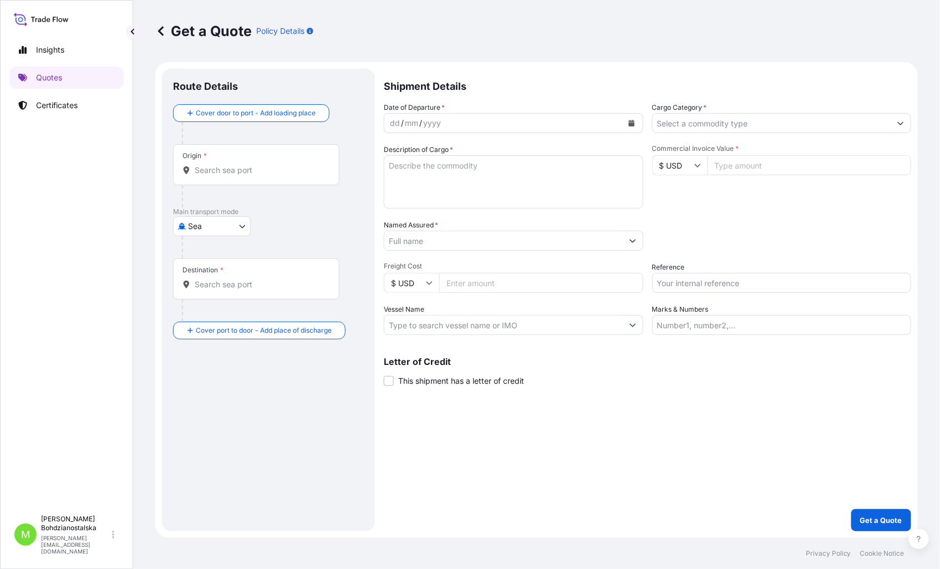
click at [696, 283] on input "Reference" at bounding box center [783, 283] width 260 height 20
paste input "S02019138"
type input "S02019138"
drag, startPoint x: 85, startPoint y: 164, endPoint x: 8, endPoint y: 265, distance: 126.6
click at [77, 171] on div "Insights Quotes Certificates" at bounding box center [66, 269] width 114 height 481
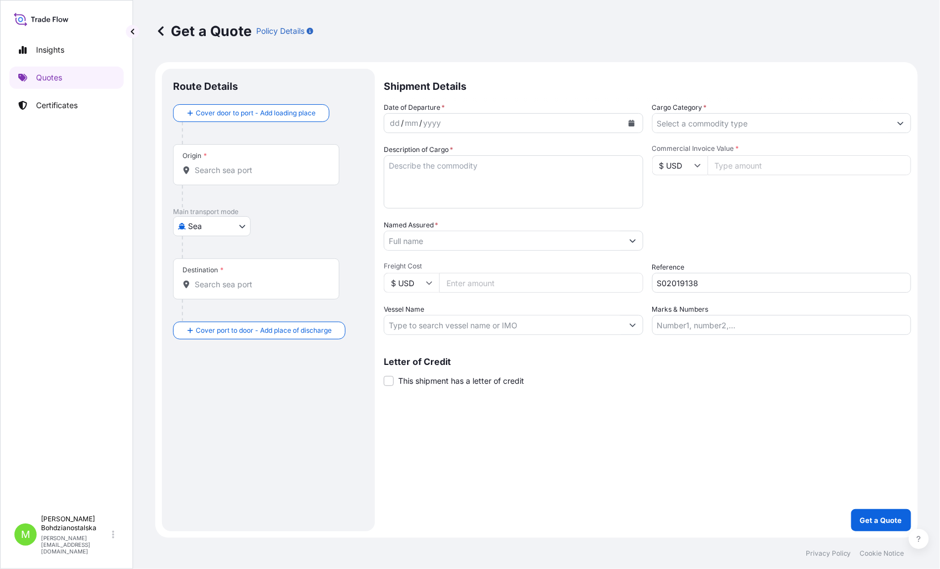
click at [561, 0] on div "Get a Quote Policy Details" at bounding box center [536, 31] width 763 height 62
drag, startPoint x: 313, startPoint y: 483, endPoint x: 63, endPoint y: 341, distance: 287.7
click at [307, 335] on div "Route Details Cover door to port - Add loading place Place of loading Road / [G…" at bounding box center [268, 300] width 191 height 441
click at [391, 119] on div "dd" at bounding box center [395, 123] width 12 height 13
click at [394, 120] on div "dd" at bounding box center [395, 123] width 12 height 13
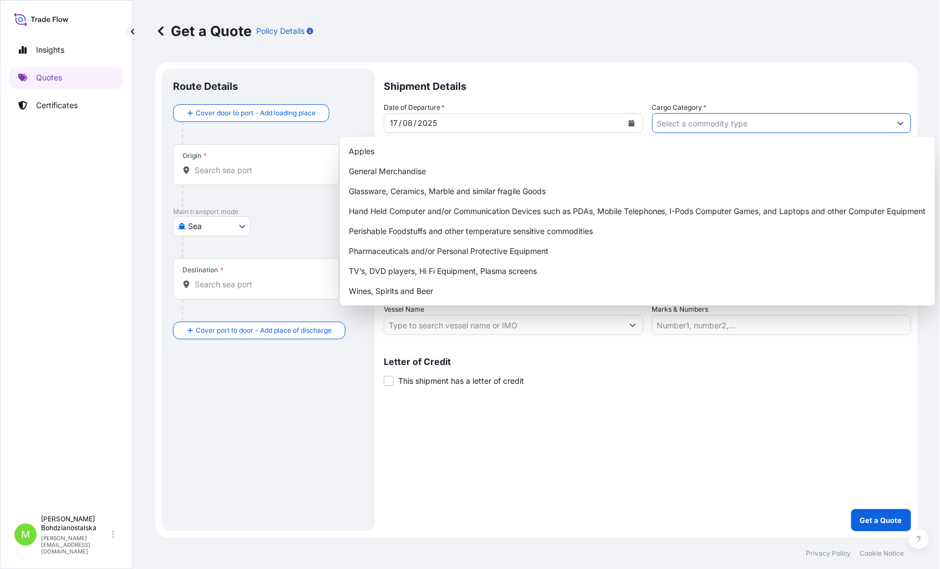
click at [670, 123] on input "Cargo Category *" at bounding box center [772, 123] width 239 height 20
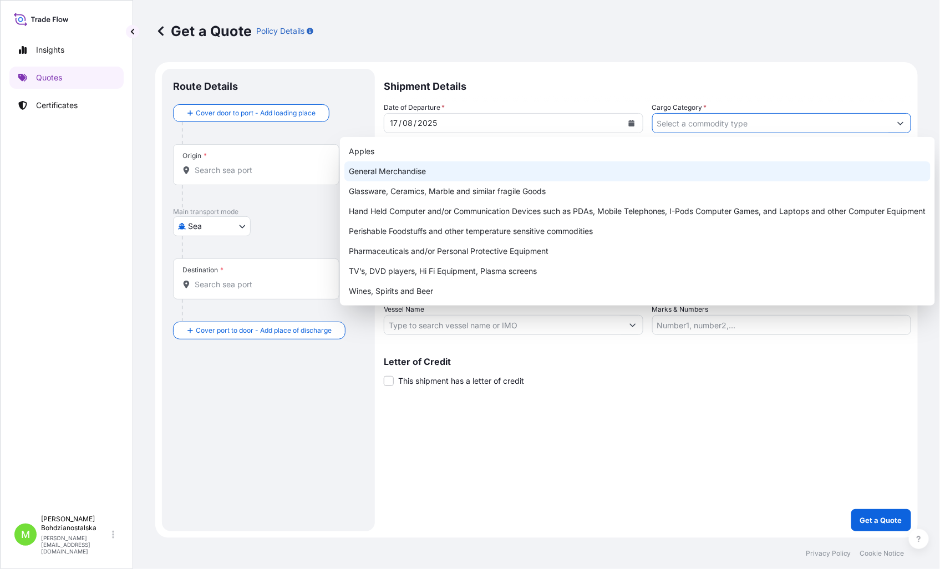
click at [425, 170] on div "General Merchandise" at bounding box center [638, 171] width 586 height 20
type input "General Merchandise"
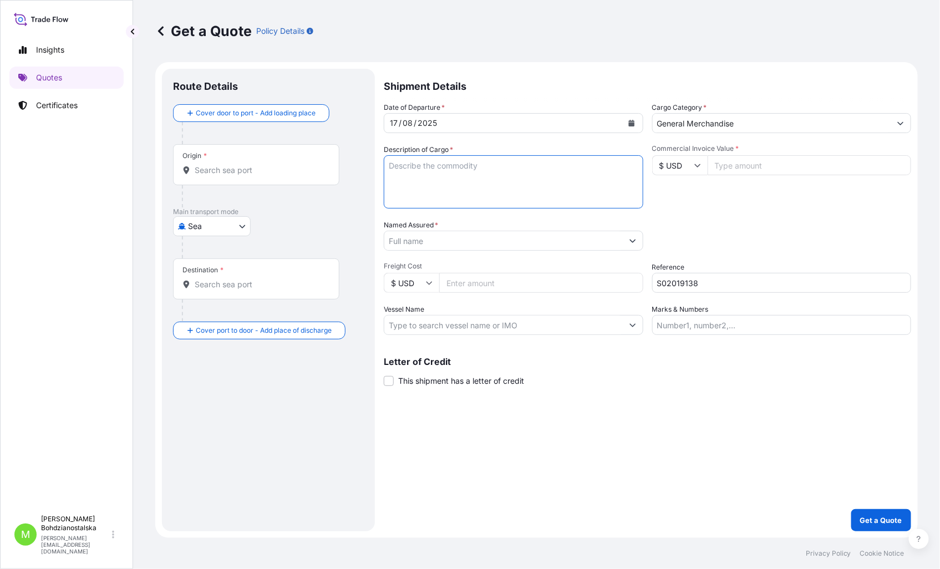
click at [430, 179] on textarea "Description of Cargo *" at bounding box center [514, 181] width 260 height 53
drag, startPoint x: 404, startPoint y: 179, endPoint x: 404, endPoint y: 172, distance: 7.2
click at [404, 179] on textarea "Description of Cargo *" at bounding box center [514, 181] width 260 height 53
paste textarea "Children toys"
type textarea "Children toys"
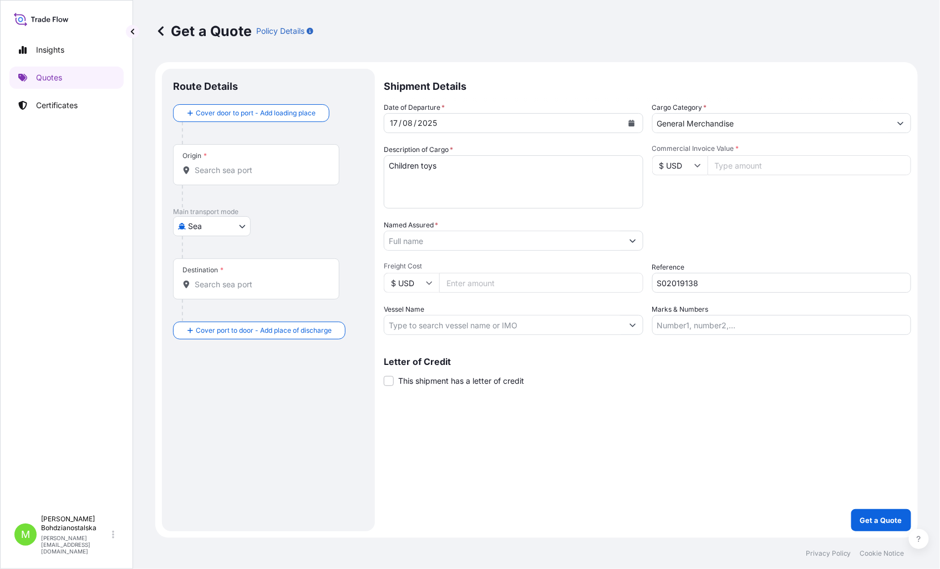
click at [725, 165] on input "Commercial Invoice Value *" at bounding box center [810, 165] width 204 height 20
paste input "40056.28"
type input "40056.28"
click at [451, 167] on textarea "Children toys" at bounding box center [514, 181] width 260 height 53
type textarea "Children toys"
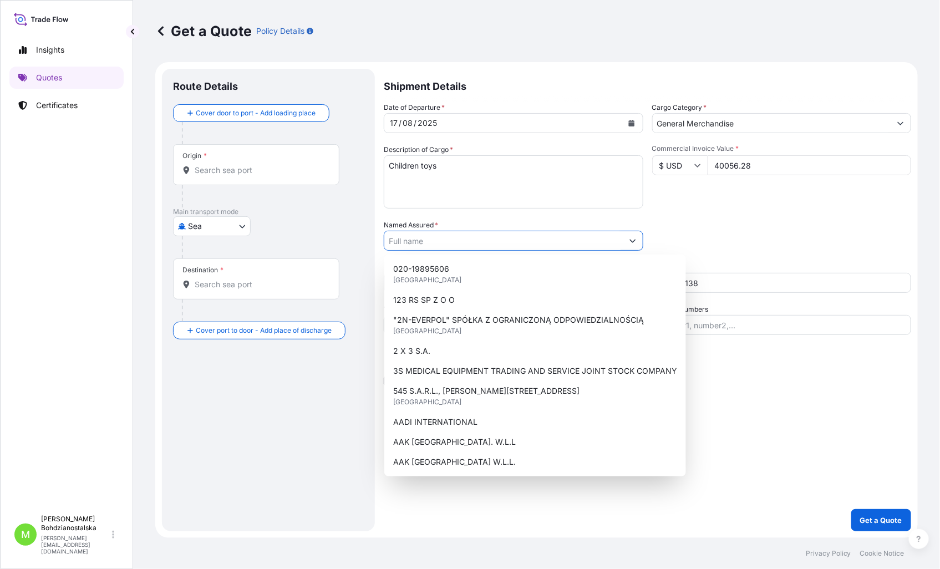
click at [414, 239] on input "Named Assured *" at bounding box center [504, 241] width 239 height 20
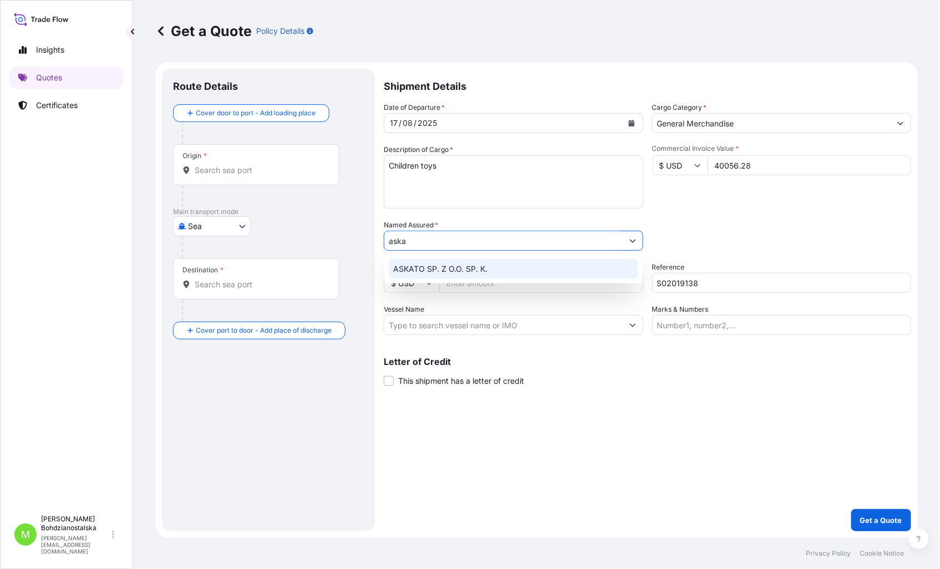
click at [468, 269] on span "ASKATO SP. Z O.O. SP. K." at bounding box center [440, 269] width 94 height 11
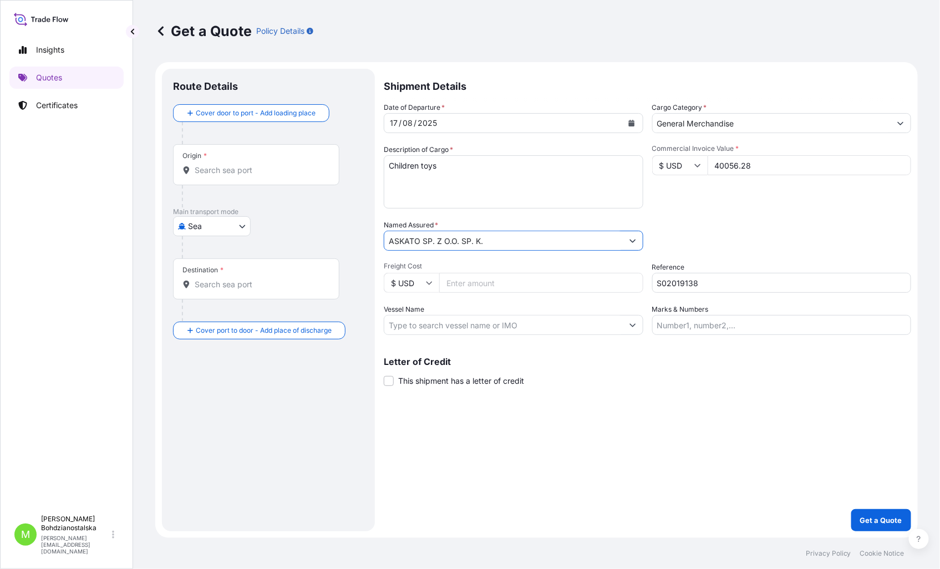
type input "ASKATO SP. Z O.O. SP. K."
click at [421, 188] on textarea "Children toys" at bounding box center [514, 181] width 260 height 53
click at [408, 190] on textarea "Children toys" at bounding box center [514, 181] width 260 height 53
paste textarea "TGBU4338202"
click at [498, 178] on textarea "Children toys TGBU4338202 40HC," at bounding box center [514, 181] width 260 height 53
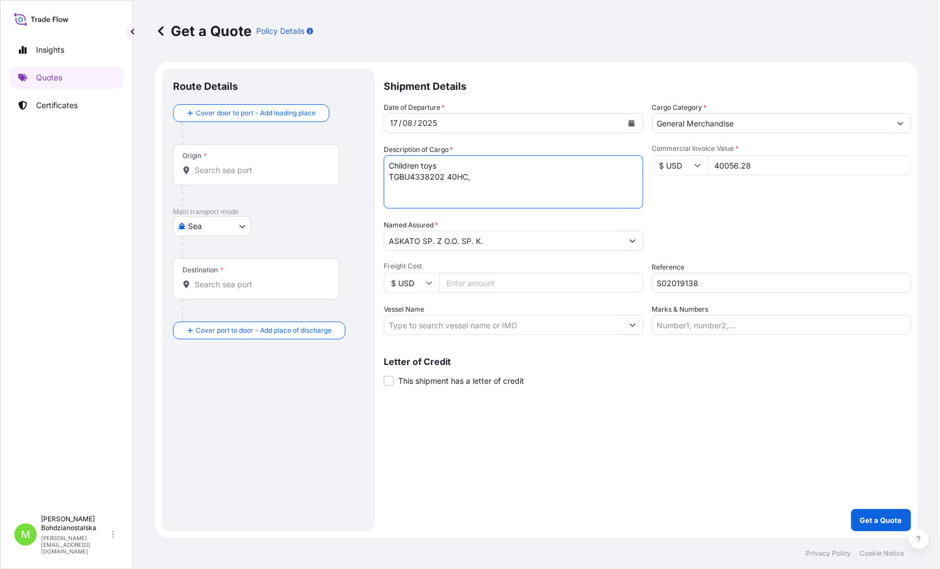
paste textarea "5 330,000"
type textarea "Children toys TGBU4338202 40HC, 5 330,000 KGS, 65,514 M3, 2110 CTN"
click at [223, 167] on input "Origin *" at bounding box center [260, 170] width 131 height 11
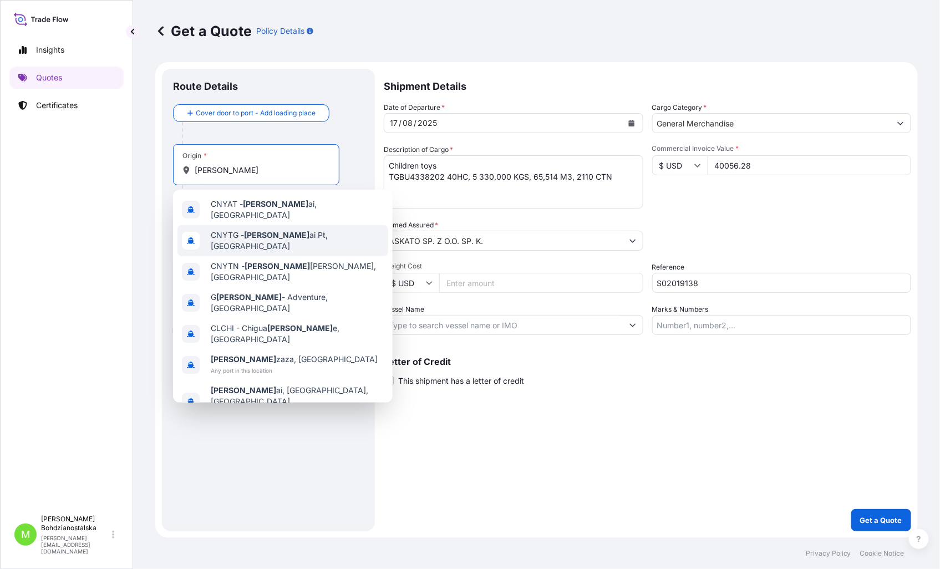
click at [233, 235] on span "CNYTG - [PERSON_NAME] Pt, [GEOGRAPHIC_DATA]" at bounding box center [297, 241] width 173 height 22
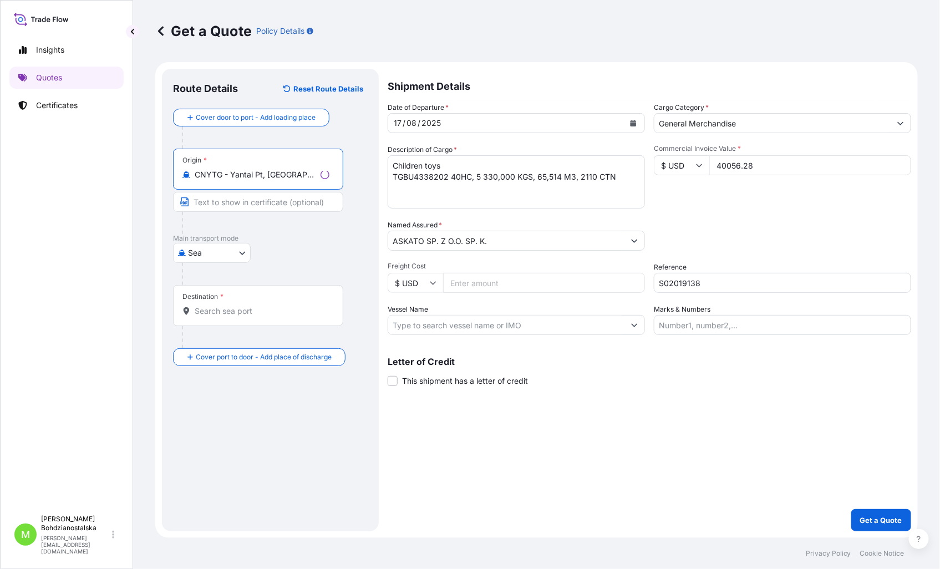
type input "CNYTG - Yantai Pt, [GEOGRAPHIC_DATA]"
click at [231, 302] on div "Destination *" at bounding box center [258, 305] width 170 height 41
click at [231, 306] on input "Destination *" at bounding box center [262, 311] width 135 height 11
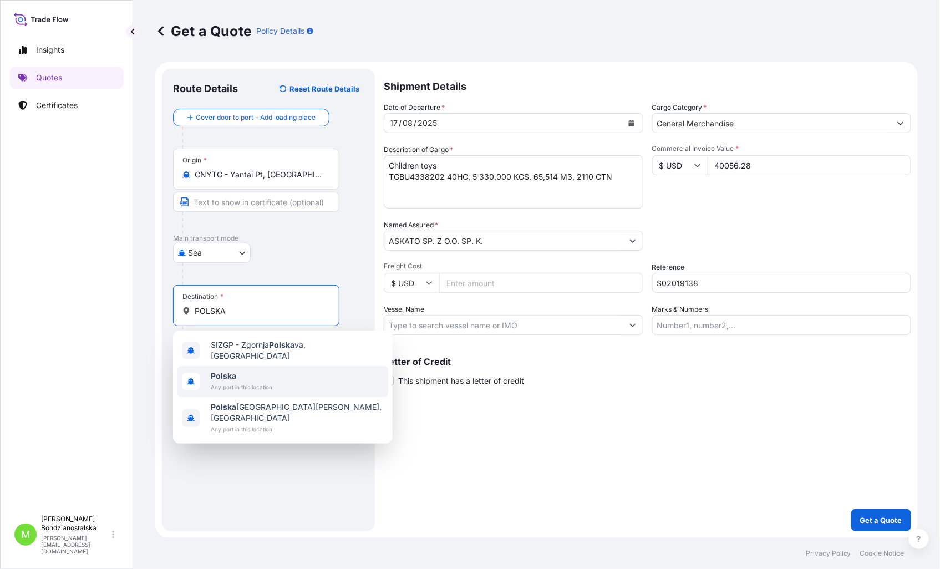
click at [251, 335] on span "Polska" at bounding box center [242, 376] width 62 height 11
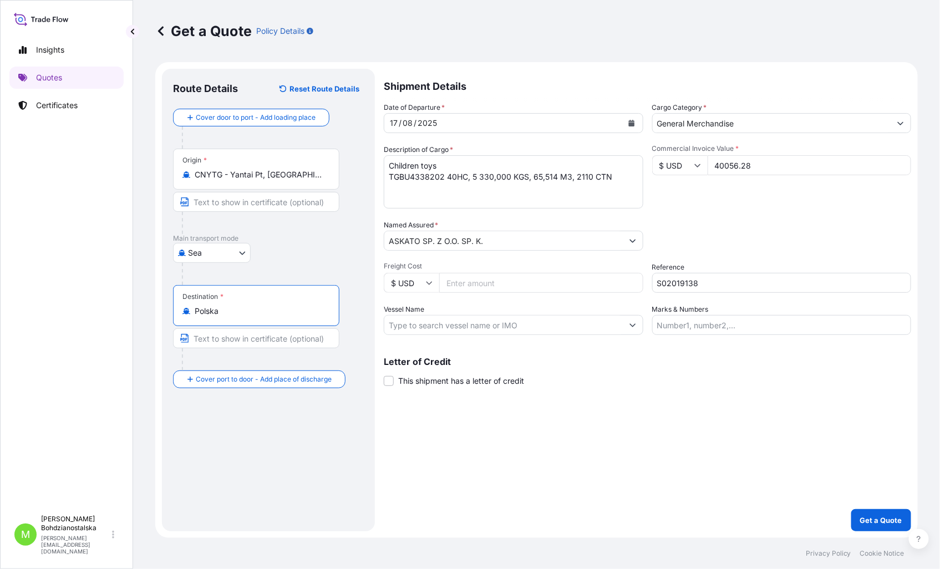
type input "Polska"
click at [547, 335] on div "Shipment Details Date of Departure * [DATE] Cargo Category * General Merchandis…" at bounding box center [648, 300] width 528 height 463
click at [725, 335] on p "Get a Quote" at bounding box center [882, 520] width 42 height 11
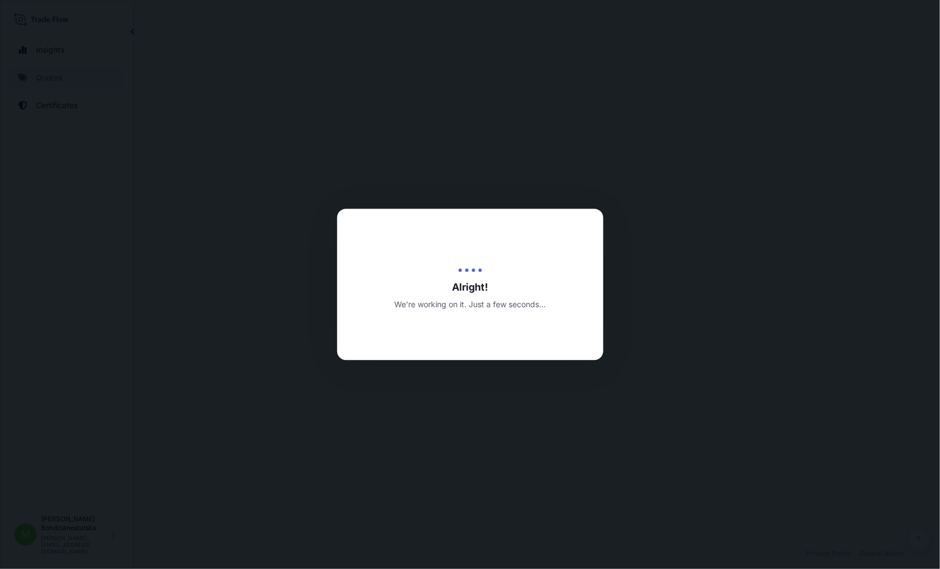
select select "Sea"
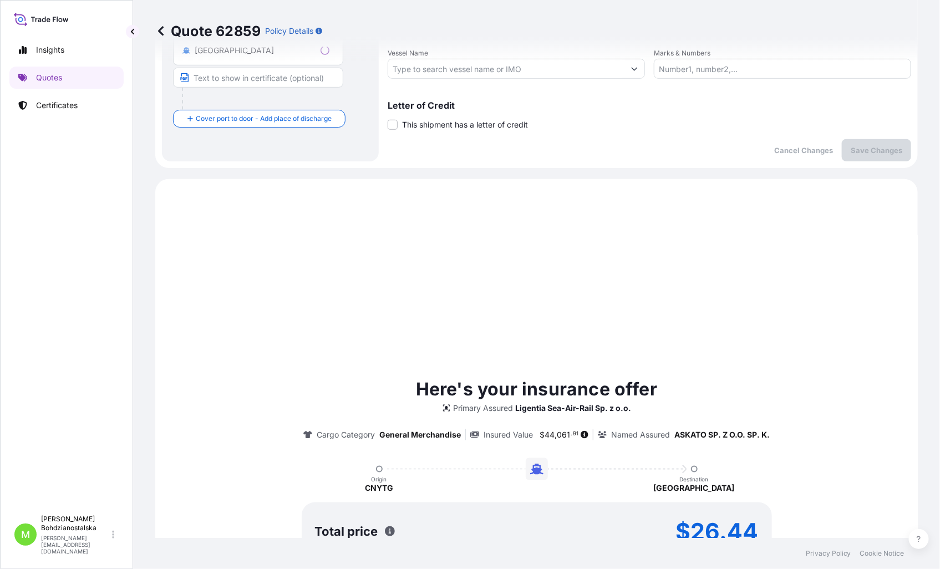
scroll to position [380, 0]
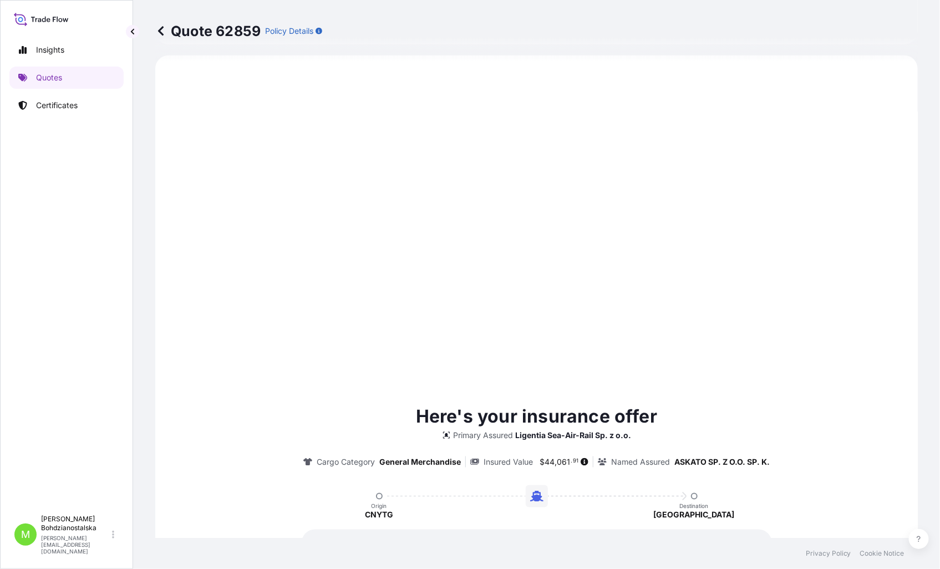
type input "[DATE]"
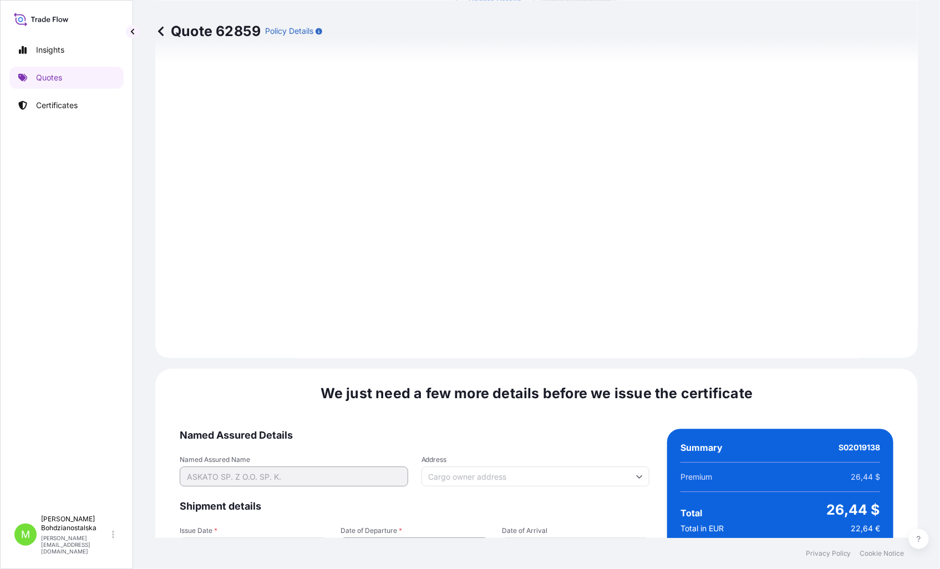
scroll to position [1124, 0]
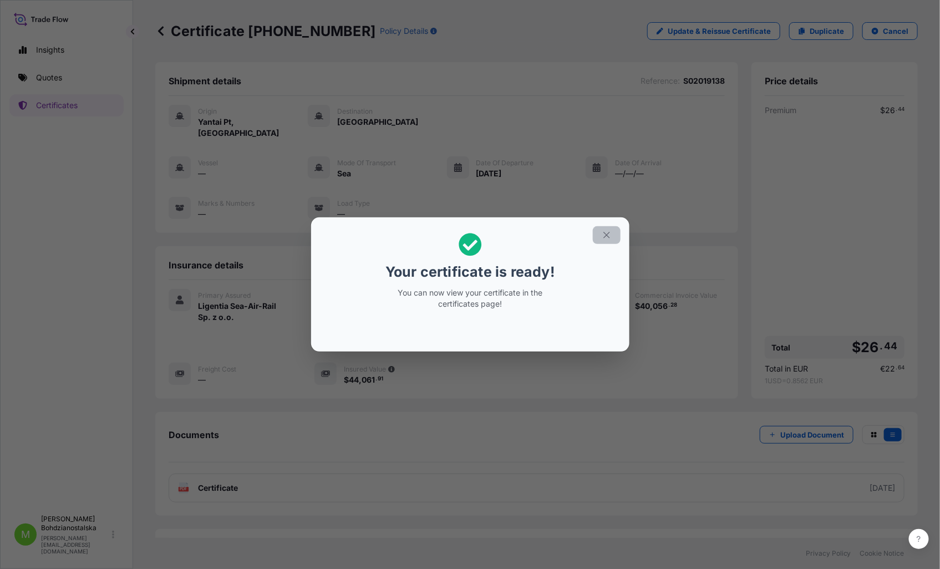
click at [605, 236] on icon "button" at bounding box center [607, 235] width 10 height 10
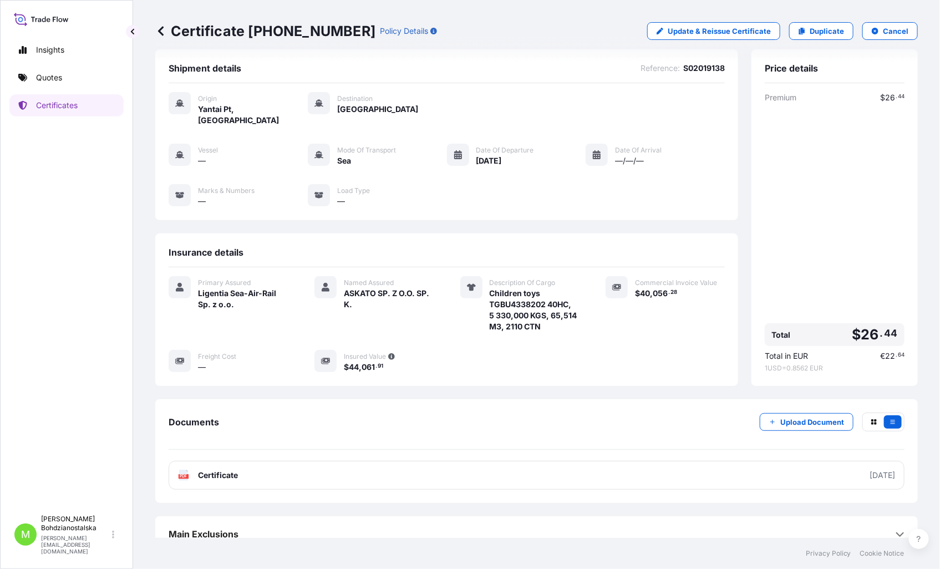
scroll to position [17, 0]
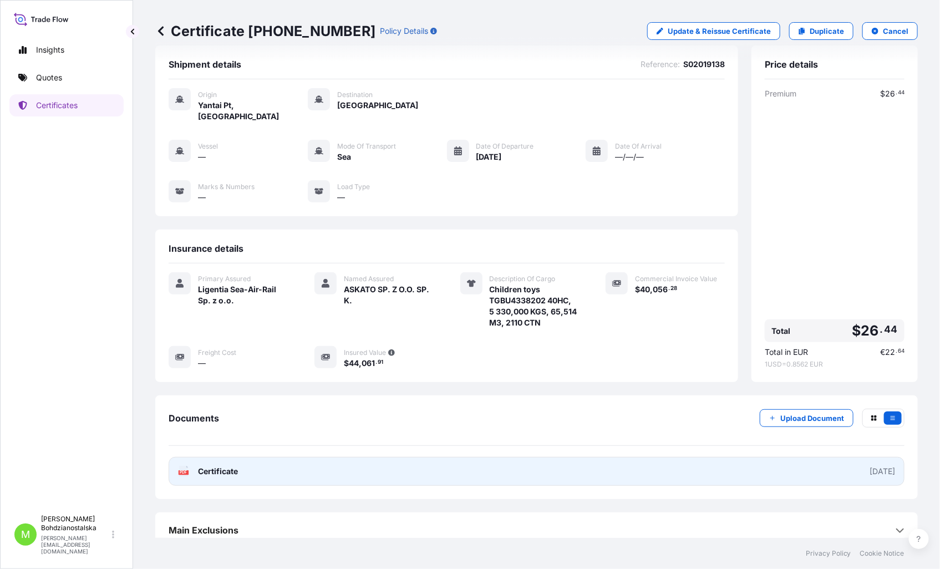
click at [231, 335] on span "Certificate" at bounding box center [218, 471] width 40 height 11
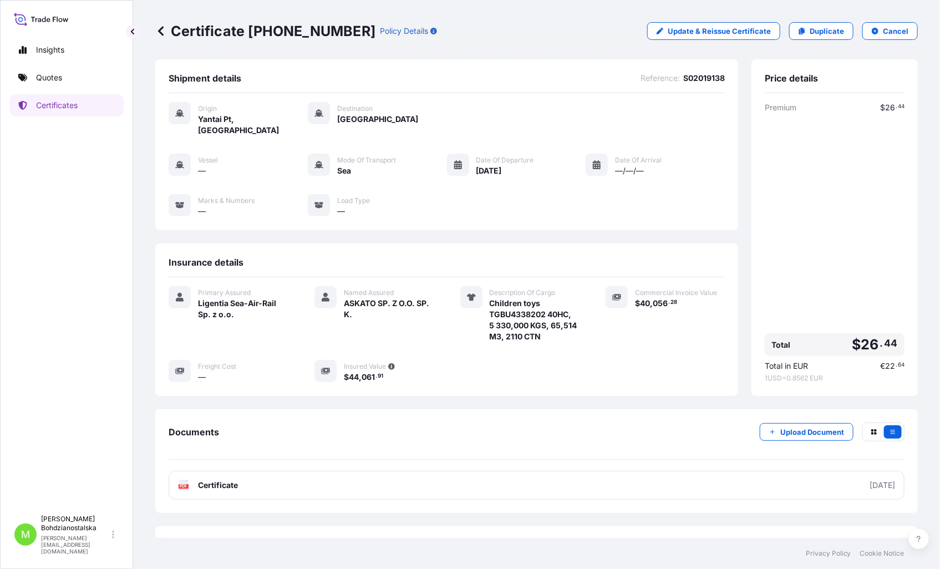
scroll to position [0, 0]
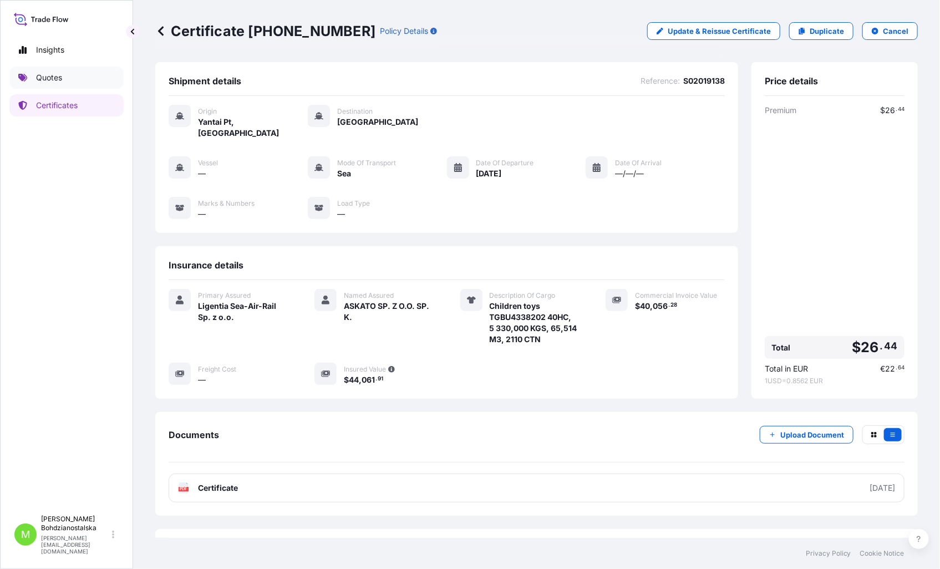
click at [50, 74] on p "Quotes" at bounding box center [49, 77] width 26 height 11
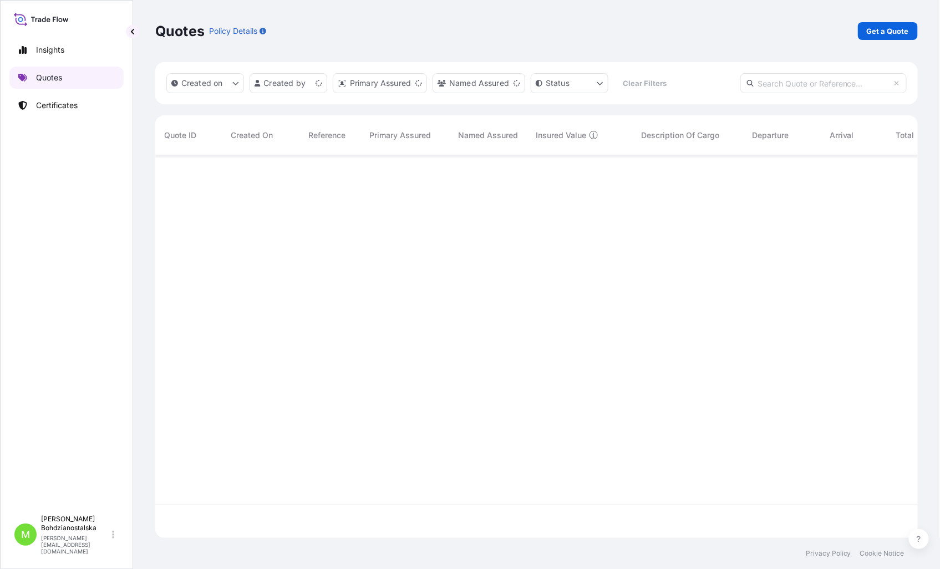
scroll to position [380, 753]
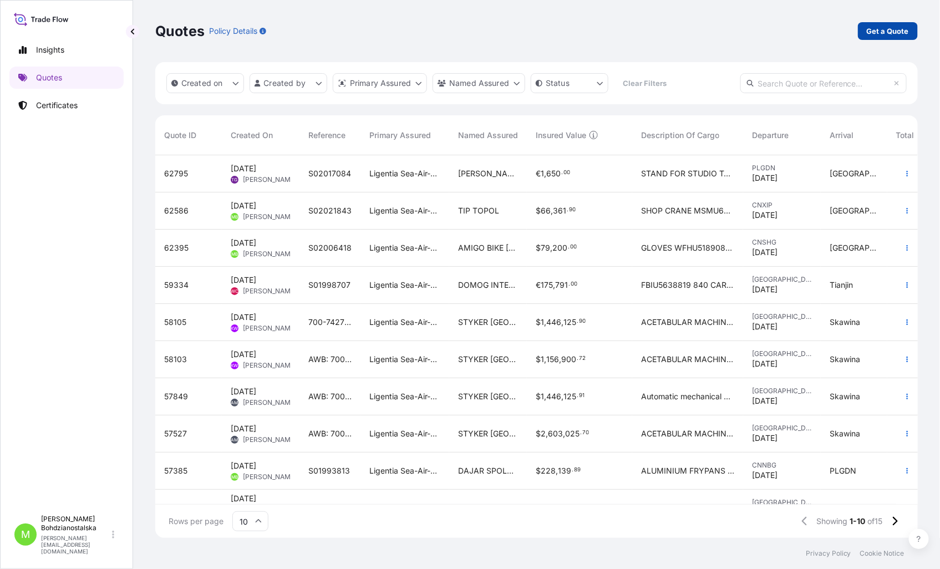
click at [725, 29] on p "Get a Quote" at bounding box center [888, 31] width 42 height 11
select select "Sea"
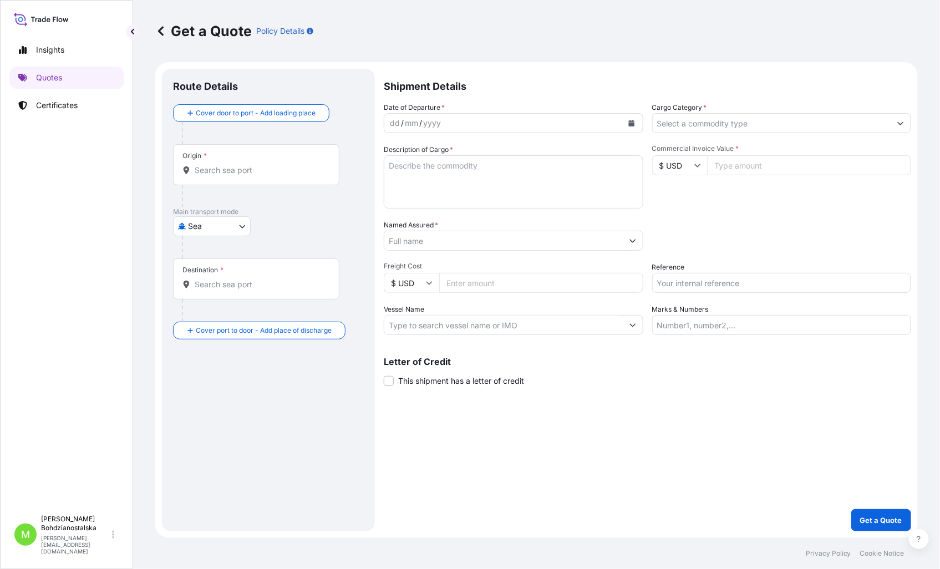
click at [265, 176] on div "Origin *" at bounding box center [256, 164] width 166 height 41
click at [265, 176] on input "Origin *" at bounding box center [260, 170] width 131 height 11
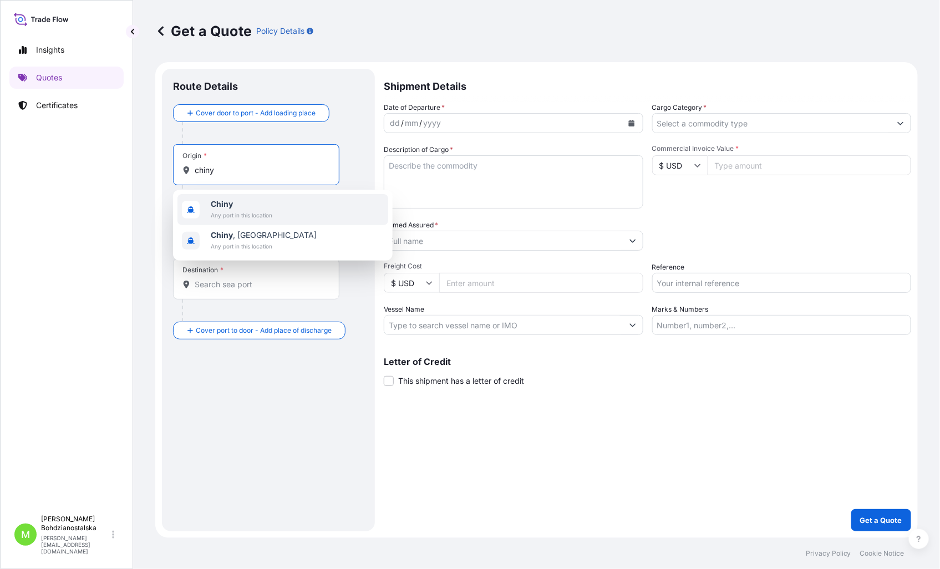
click at [267, 207] on span "Chiny" at bounding box center [242, 204] width 62 height 11
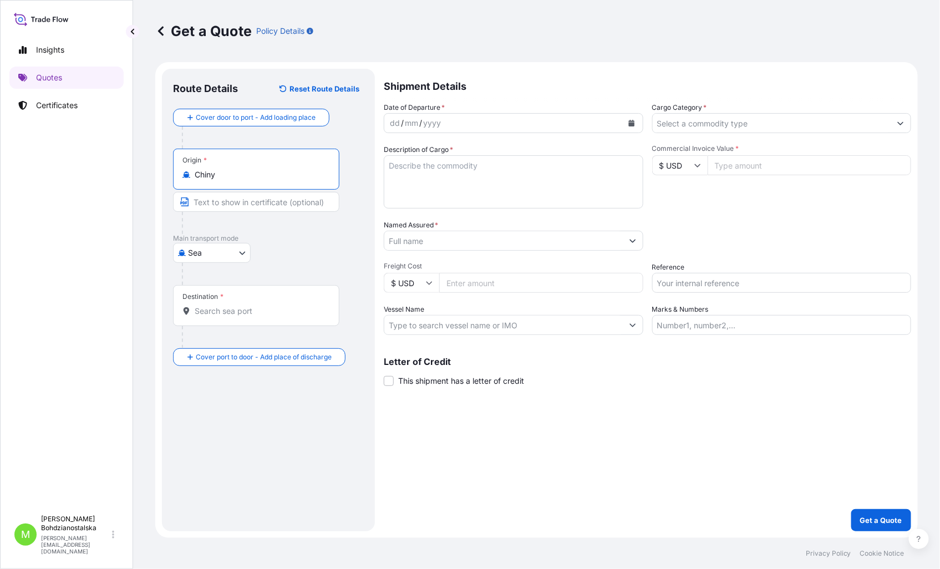
type input "Chiny"
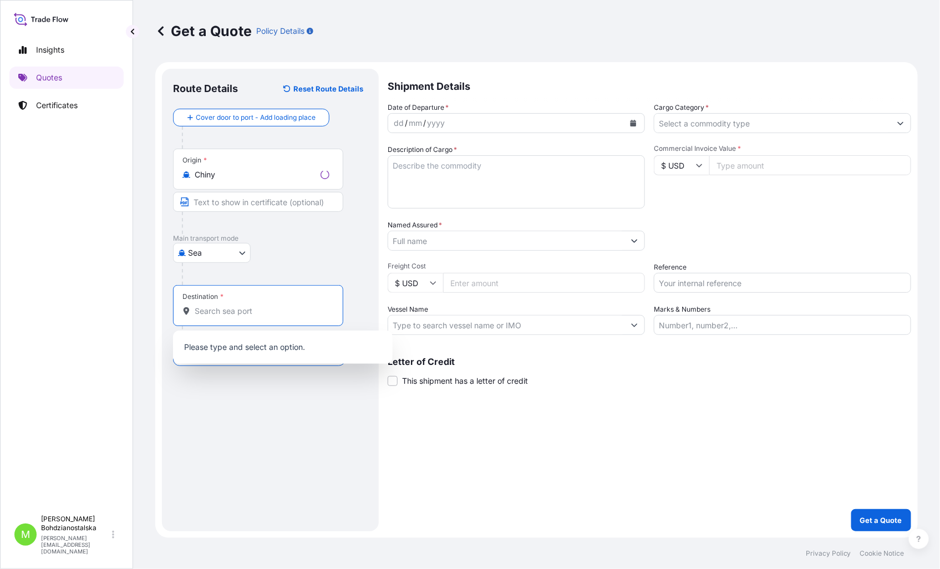
click at [219, 309] on input "Destination *" at bounding box center [262, 311] width 135 height 11
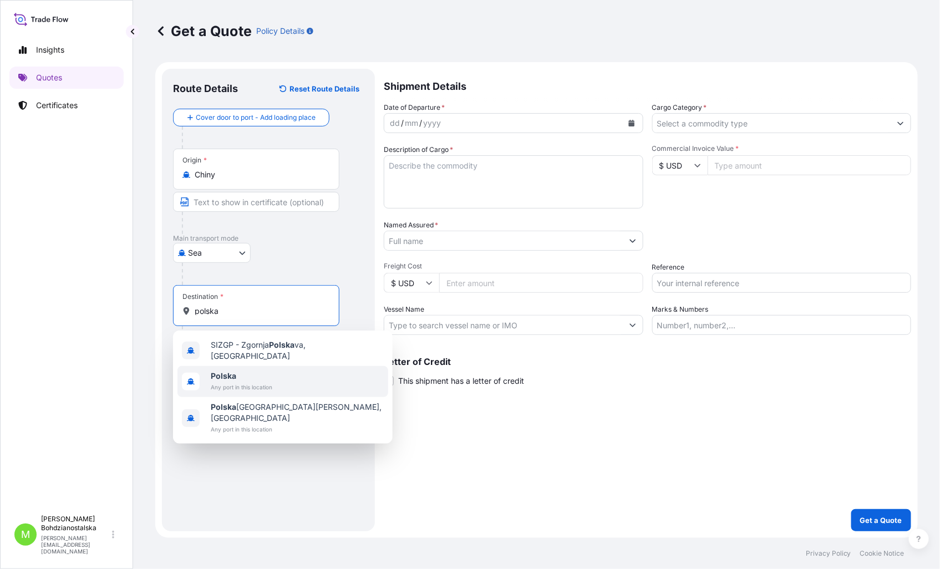
click at [246, 335] on span "Any port in this location" at bounding box center [242, 387] width 62 height 11
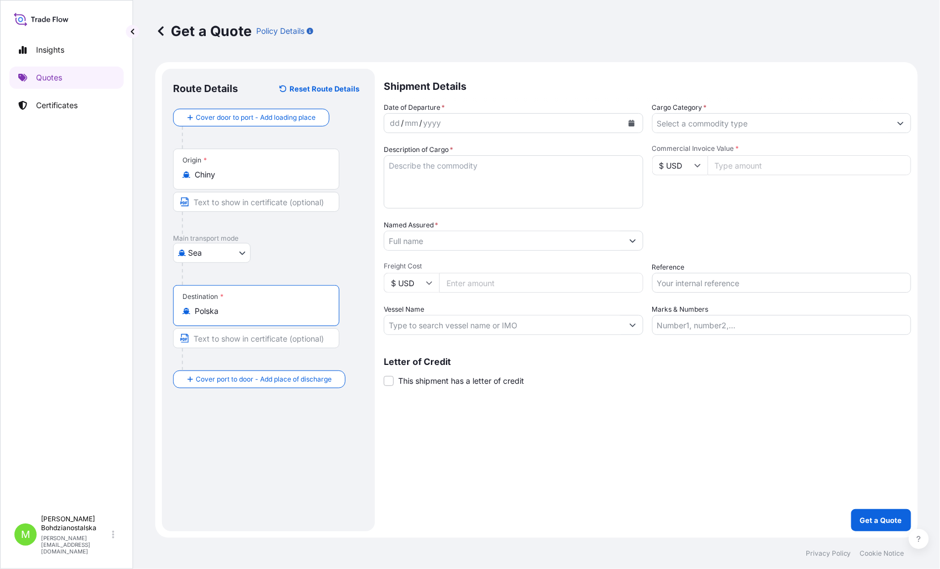
type input "Polska"
click at [396, 123] on div "dd" at bounding box center [395, 123] width 12 height 13
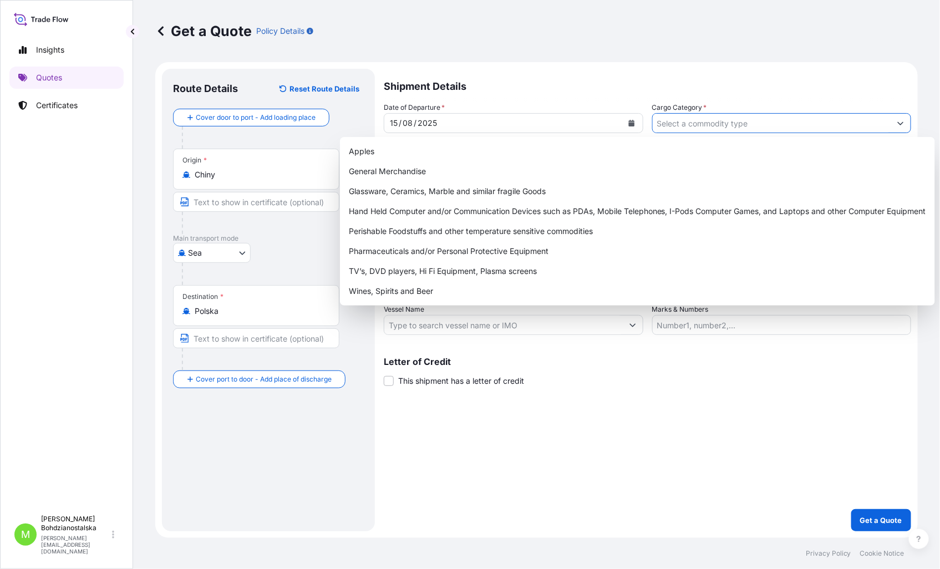
click at [725, 121] on input "Cargo Category *" at bounding box center [772, 123] width 239 height 20
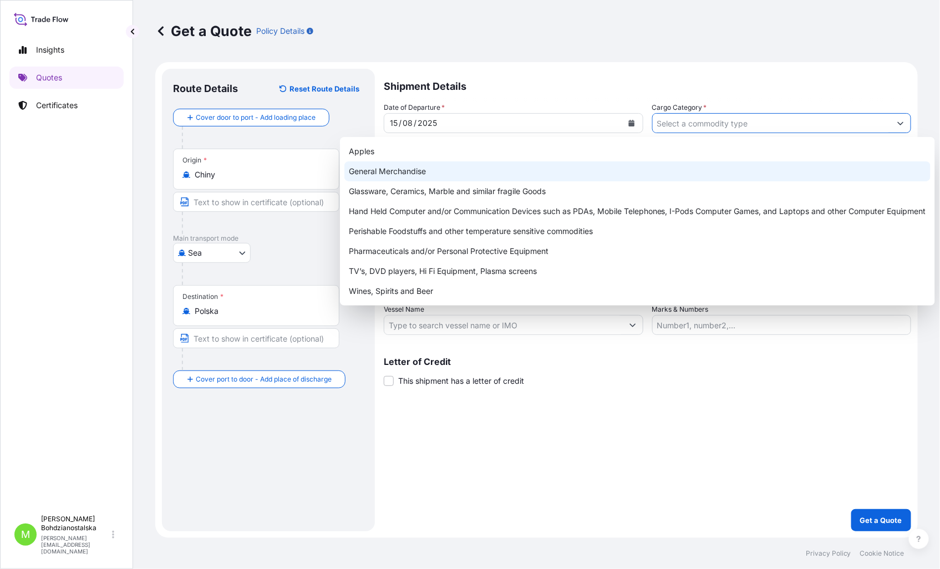
click at [454, 175] on div "General Merchandise" at bounding box center [638, 171] width 586 height 20
type input "General Merchandise"
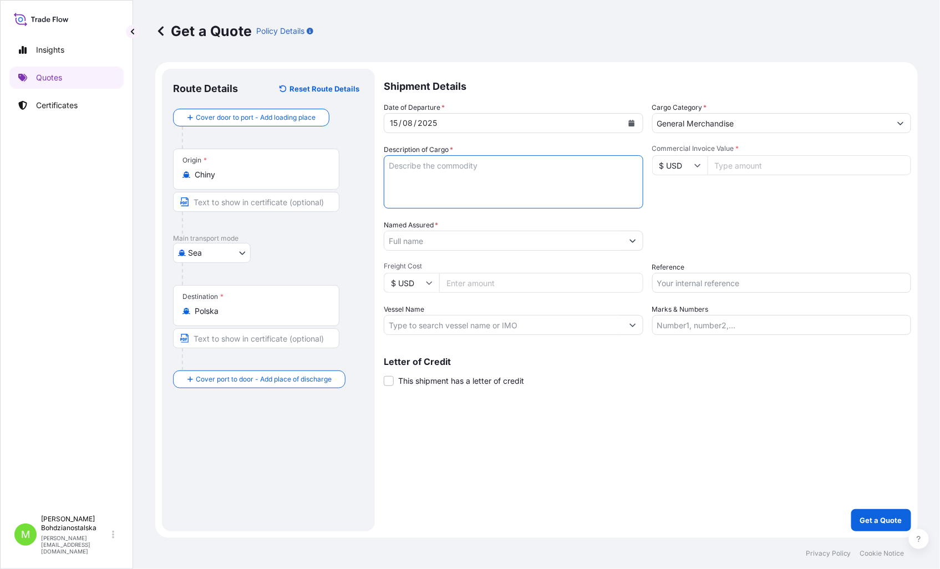
click at [446, 184] on textarea "Description of Cargo *" at bounding box center [514, 181] width 260 height 53
click at [705, 167] on input "$ USD" at bounding box center [680, 165] width 55 height 20
click at [682, 195] on div "€ EUR" at bounding box center [680, 195] width 47 height 21
type input "€ EUR"
click at [725, 168] on input "Commercial Invoice Value *" at bounding box center [810, 165] width 204 height 20
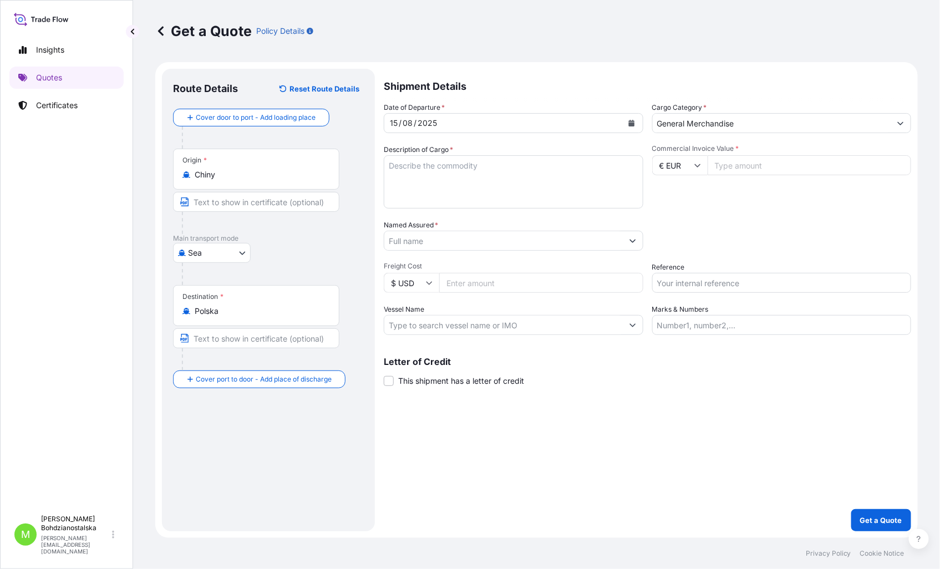
paste input "14528.69"
type input "14528.69"
click at [448, 167] on textarea "Description of Cargo *" at bounding box center [514, 181] width 260 height 53
paste textarea "14 528,69"
click at [388, 165] on textarea "14 528,69 kgs, 25,35 cbm, 35 plts" at bounding box center [514, 181] width 260 height 53
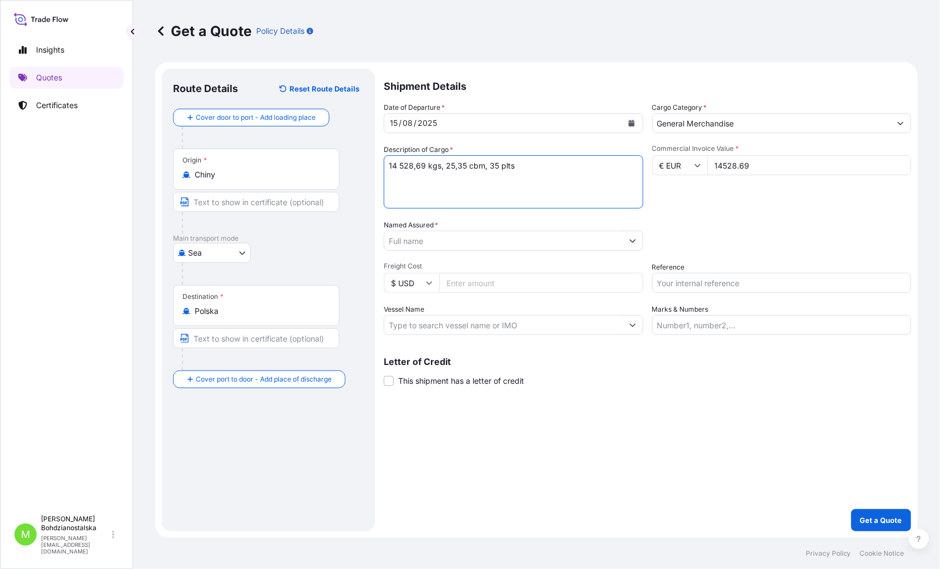
paste textarea "INVOICE0655"
type textarea "INVOICE0655 , 14 528,69 kgs, 25,35 cbm, 35 plts"
click at [208, 254] on body "Insights Quotes Certificates M [PERSON_NAME] [PERSON_NAME][EMAIL_ADDRESS][DOMAI…" at bounding box center [470, 284] width 940 height 569
click at [217, 323] on div "Road" at bounding box center [212, 322] width 69 height 20
select select "Road"
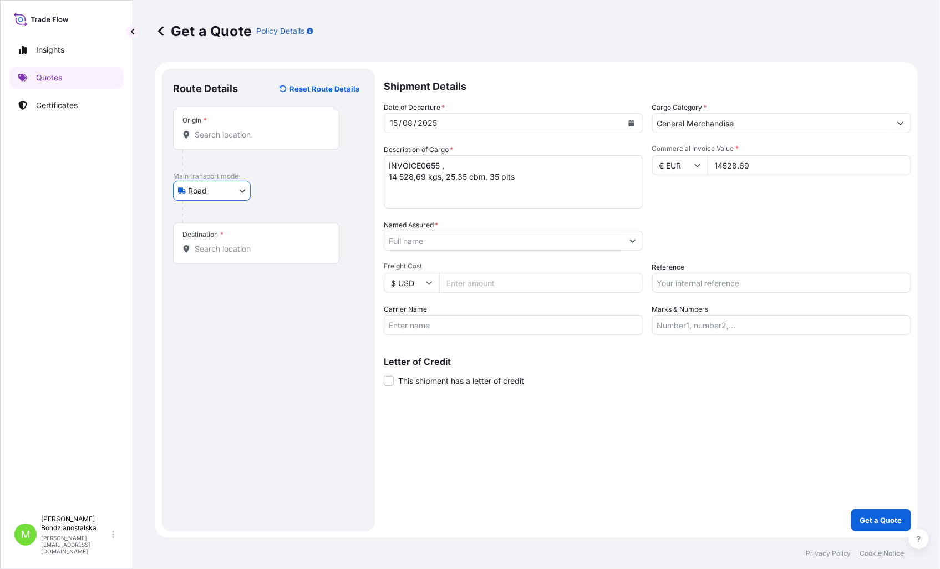
click at [207, 140] on input "Origin *" at bounding box center [260, 134] width 131 height 11
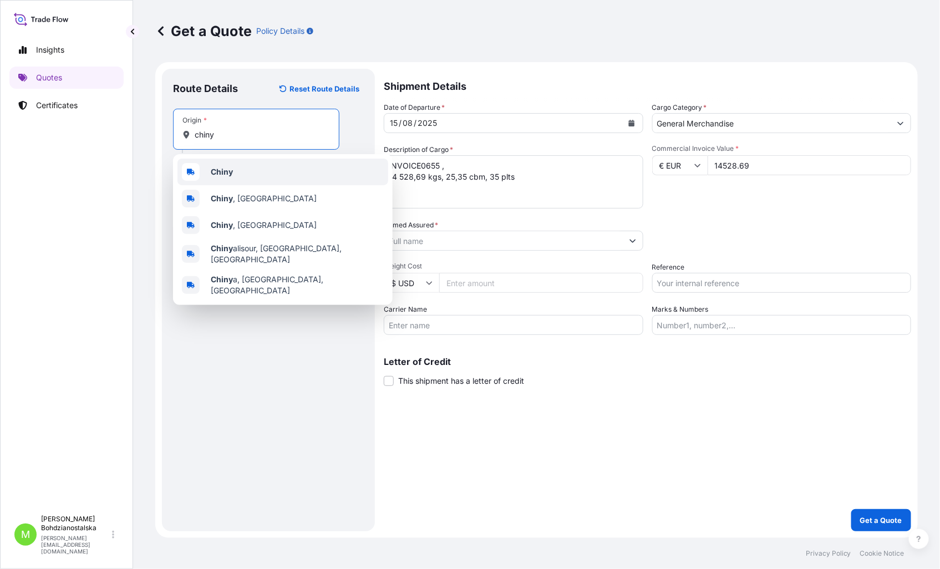
click at [235, 164] on div "Chiny" at bounding box center [283, 172] width 211 height 27
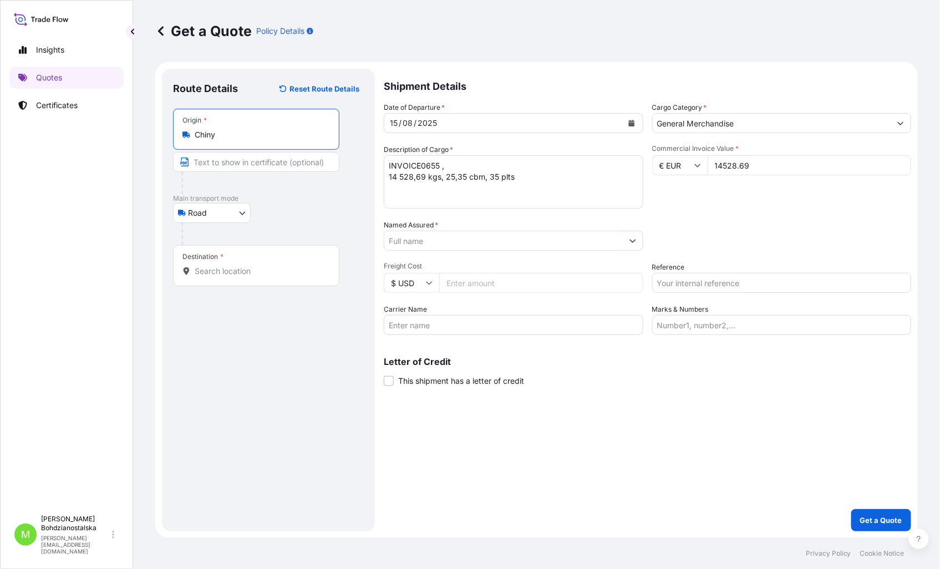
type input "Chiny"
click at [226, 264] on div "Destination *" at bounding box center [256, 265] width 166 height 41
click at [226, 266] on input "Destination *" at bounding box center [260, 271] width 131 height 11
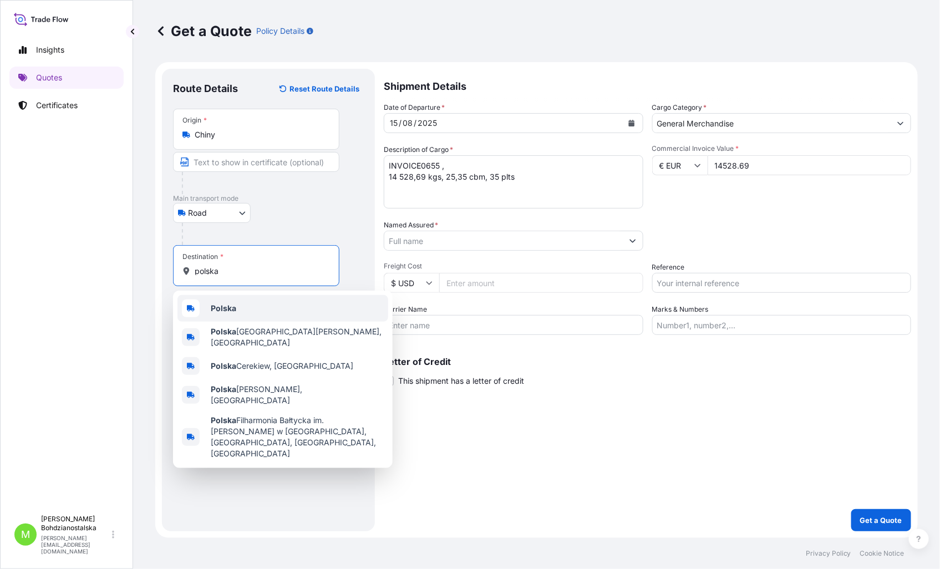
click at [237, 301] on div "Polska" at bounding box center [283, 308] width 211 height 27
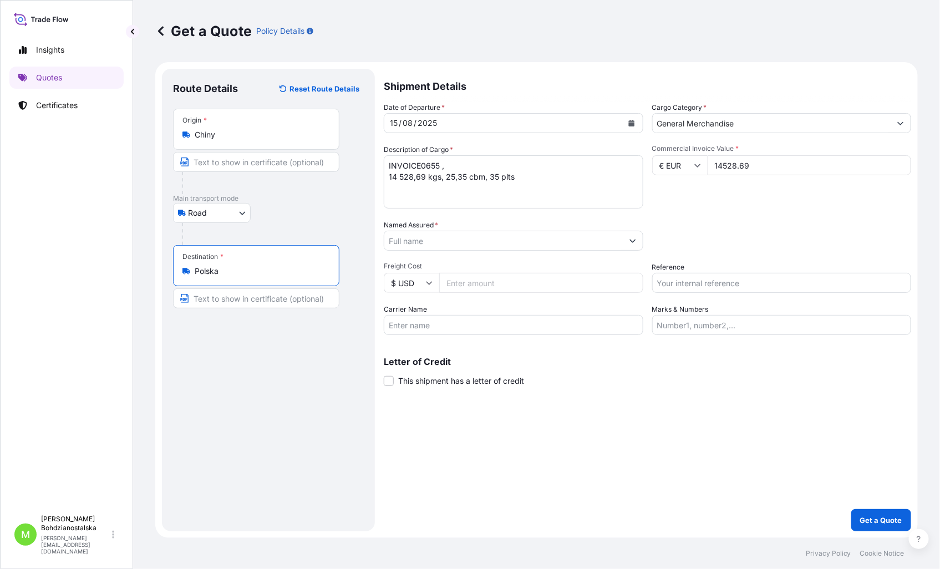
type input "Polska"
click at [651, 335] on div "Shipment Details Date of Departure * [DATE] Cargo Category * General Merchandis…" at bounding box center [650, 300] width 524 height 463
click at [407, 241] on input "Named Assured *" at bounding box center [504, 241] width 239 height 20
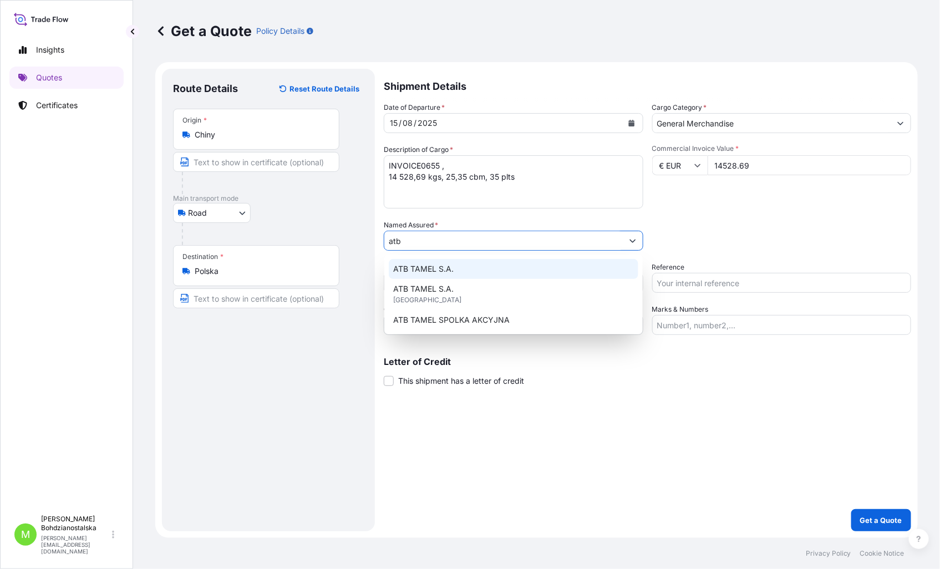
click at [496, 267] on div "ATB TAMEL S.A." at bounding box center [514, 269] width 250 height 20
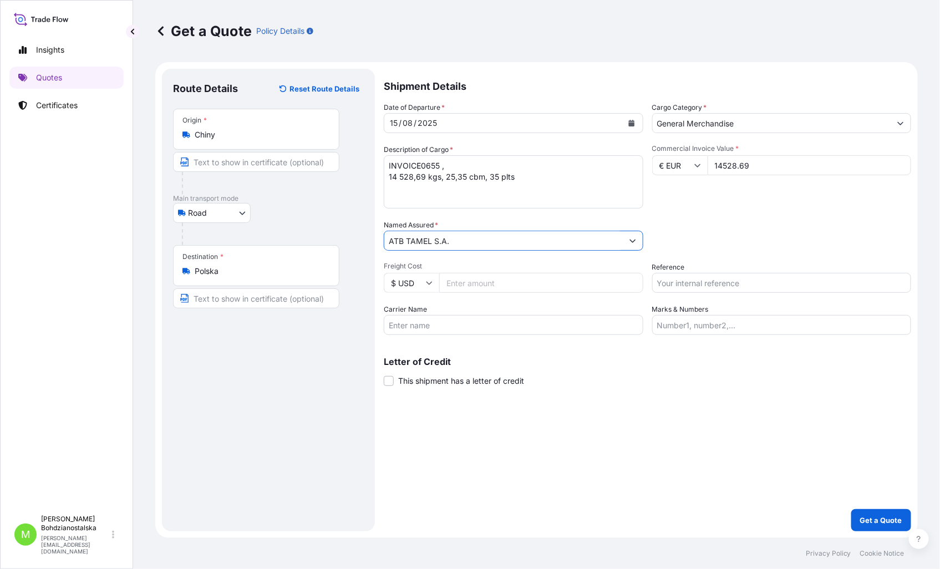
type input "ATB TAMEL S.A."
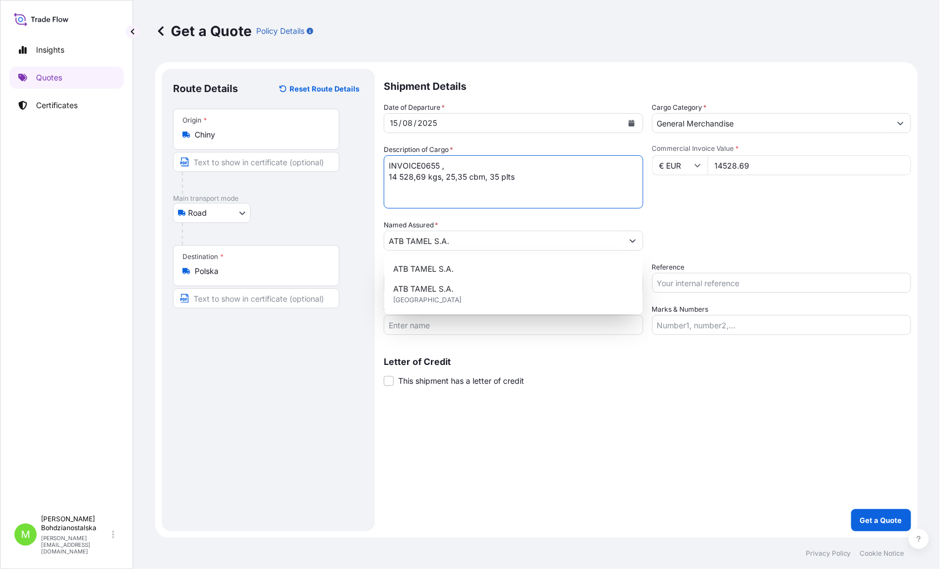
click at [391, 176] on textarea "INVOICE0655 , 14 528,69 kgs, 25,35 cbm, 35 plts" at bounding box center [514, 181] width 260 height 53
click at [555, 191] on textarea "INVOICE0655 , 14 528,69 kgs, 25,35 cbm, 35 plts" at bounding box center [514, 181] width 260 height 53
paste textarea "track+ rail"
click at [476, 170] on textarea "INVOICE0655 , 14 528,69 kgs, 25,35 cbm, 35 plts track+ rail" at bounding box center [514, 181] width 260 height 53
paste textarea "nr ref. poz. 352"
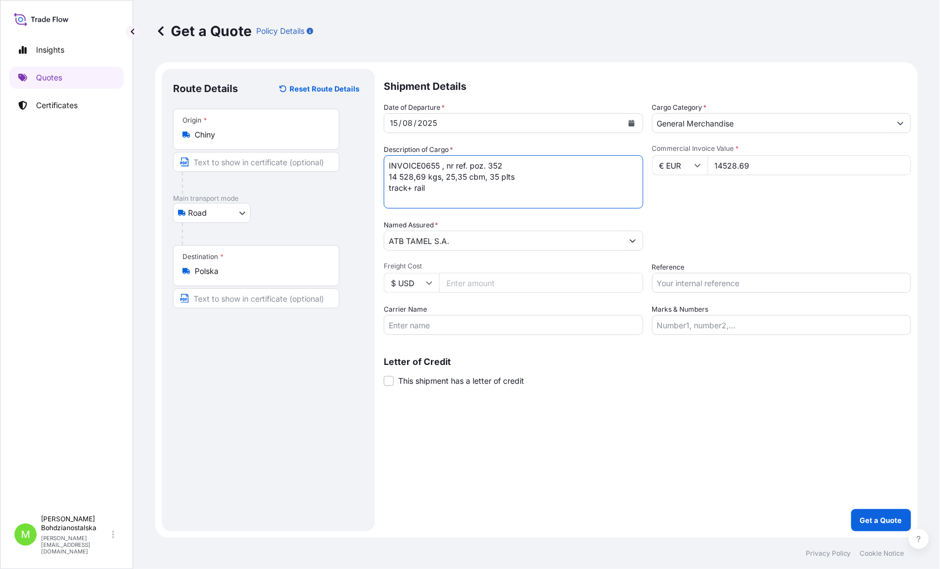
click at [388, 181] on textarea "INVOICE0655 , nr ref. poz. 352 14 528,69 kgs, 25,35 cbm, 35 plts track+ rail" at bounding box center [514, 181] width 260 height 53
drag, startPoint x: 428, startPoint y: 190, endPoint x: 352, endPoint y: 190, distance: 76.6
click at [352, 190] on form "Route Details Reset Route Details Place of loading Road / [GEOGRAPHIC_DATA] / I…" at bounding box center [536, 300] width 763 height 476
click at [418, 159] on textarea "INVOICE0655 , nr ref. poz. 352 40hc, 14 528,69 kgs, 25,35 cbm, 35 plts" at bounding box center [514, 181] width 260 height 53
click at [418, 160] on textarea "INVOICE0655 , nr ref. poz. 352 40hc, 14 528,69 kgs, 25,35 cbm, 35 plts" at bounding box center [514, 181] width 260 height 53
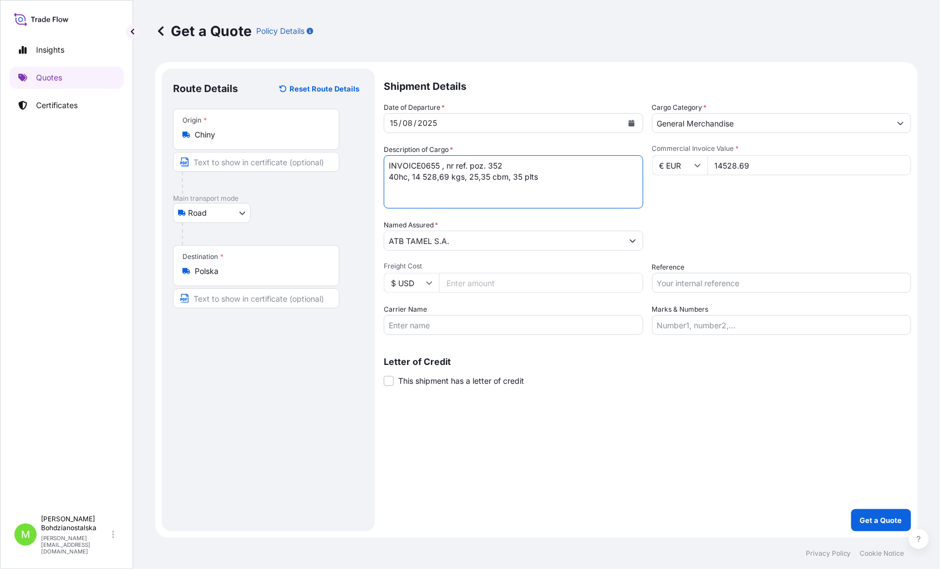
click at [418, 160] on textarea "INVOICE0655 , nr ref. poz. 352 40hc, 14 528,69 kgs, 25,35 cbm, 35 plts" at bounding box center [514, 181] width 260 height 53
click at [418, 162] on textarea "INVOICE0655 , nr ref. poz. 352 40hc, 14 528,69 kgs, 25,35 cbm, 35 plts" at bounding box center [514, 181] width 260 height 53
click at [418, 163] on textarea "INVOICE0655 , nr ref. poz. 352 40hc, 14 528,69 kgs, 25,35 cbm, 35 plts" at bounding box center [514, 181] width 260 height 53
type textarea "INVOICE0655 , nr ref. poz. 352 40hc, 14 528,69 kgs, 25,35 cbm, 35 plts"
click at [706, 285] on input "Reference" at bounding box center [783, 283] width 260 height 20
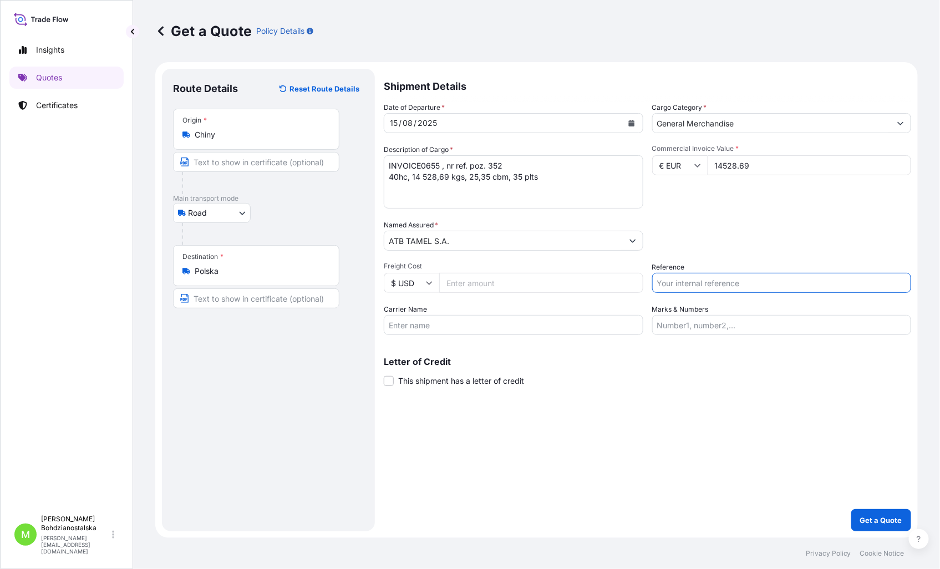
paste input "INVOICE0655"
type input "INVOICE0655"
click at [390, 165] on textarea "INVOICE0655 , nr ref. poz. 352 40hc, 14 528,69 kgs, 25,35 cbm, 35 plts" at bounding box center [514, 181] width 260 height 53
click at [522, 164] on textarea "INVOICE0655 , nr ref. poz. 352 40hc, 14 528,69 kgs, 25,35 cbm, 35 plts" at bounding box center [514, 181] width 260 height 53
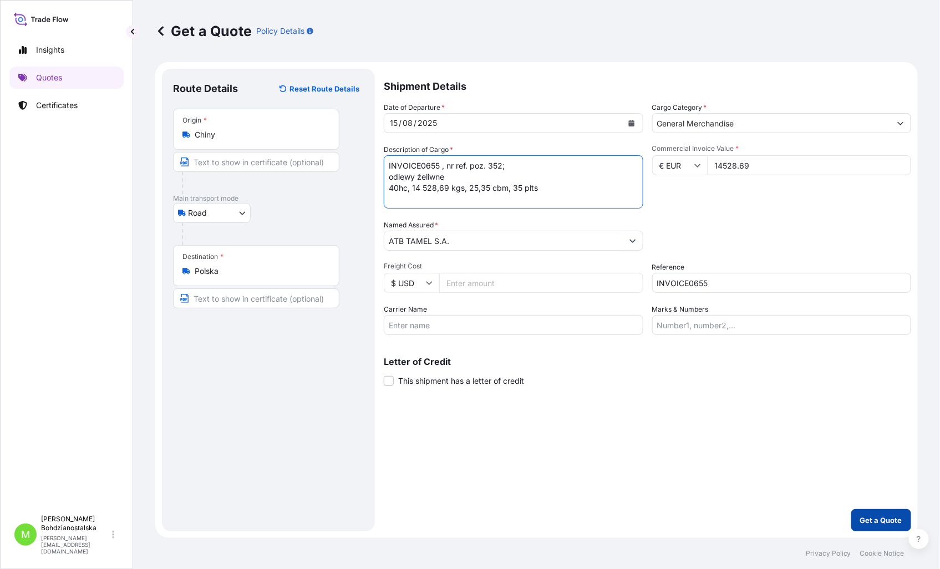
type textarea "INVOICE0655 , nr ref. poz. 352; odlewy żeliwne 40hc, 14 528,69 kgs, 25,35 cbm, …"
click at [725, 335] on p "Get a Quote" at bounding box center [882, 520] width 42 height 11
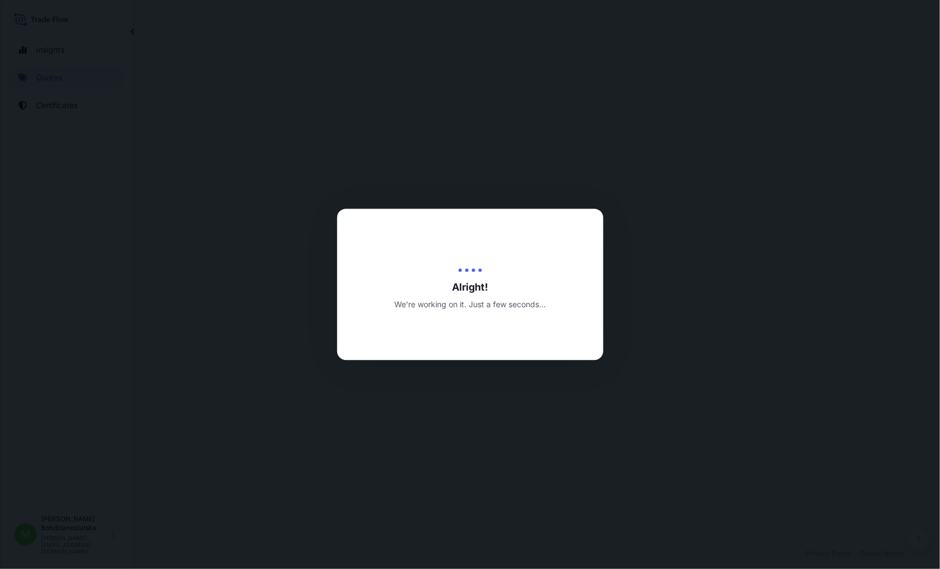
select select "Road"
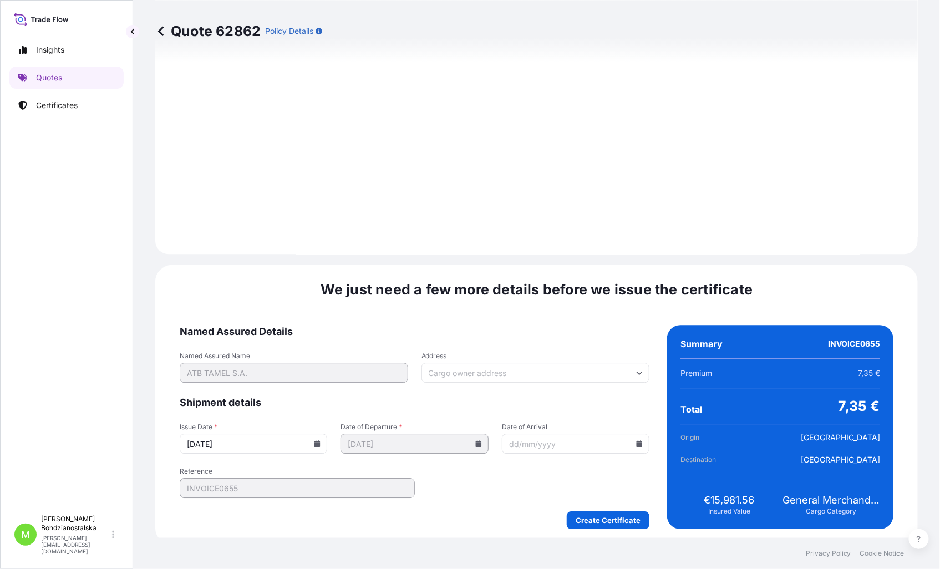
scroll to position [1100, 0]
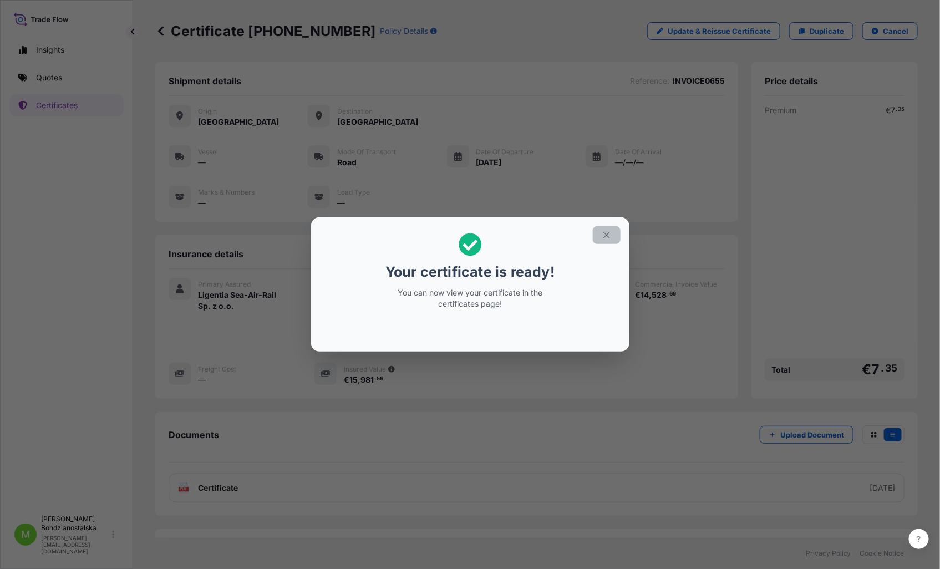
click at [614, 234] on button "button" at bounding box center [607, 235] width 28 height 18
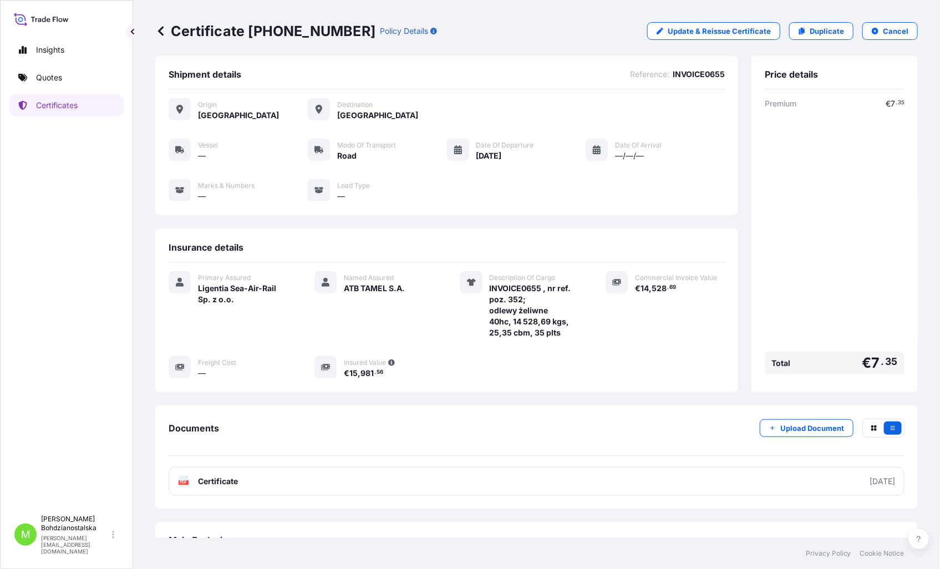
scroll to position [28, 0]
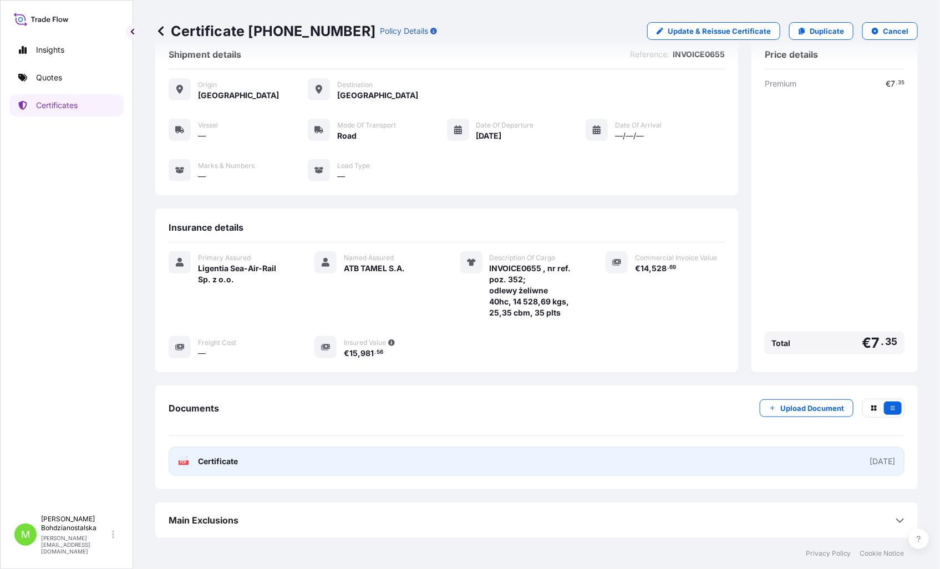
click at [254, 335] on link "PDF Certificate [DATE]" at bounding box center [537, 461] width 736 height 29
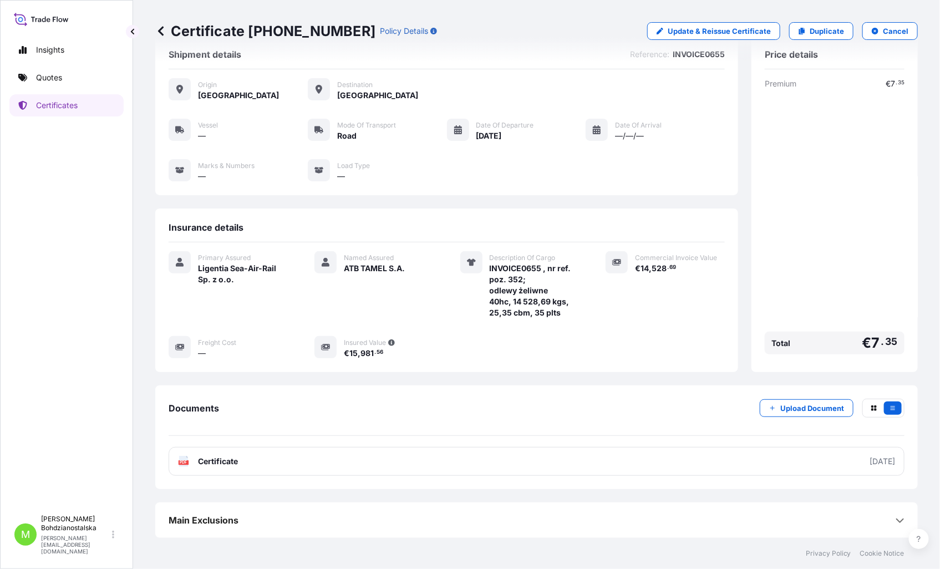
scroll to position [0, 0]
